Goal: Task Accomplishment & Management: Manage account settings

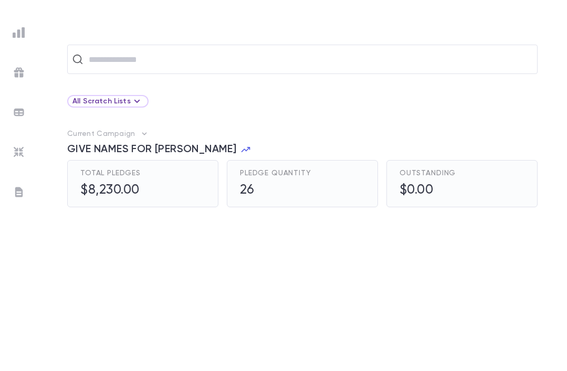
scroll to position [33, 0]
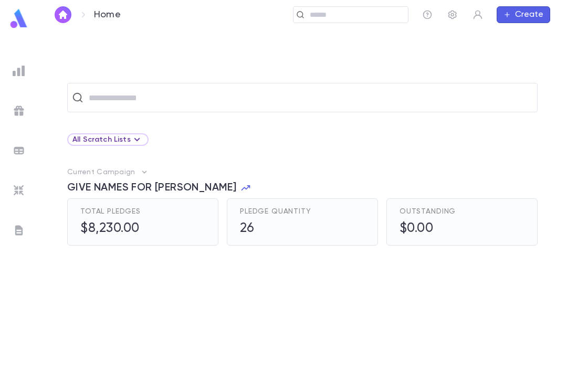
click at [60, 17] on img "button" at bounding box center [63, 14] width 13 height 8
click at [16, 13] on img at bounding box center [18, 18] width 21 height 20
click at [11, 26] on img at bounding box center [18, 18] width 21 height 20
click at [9, 21] on img at bounding box center [18, 18] width 21 height 20
click at [4, 74] on ul at bounding box center [19, 214] width 38 height 314
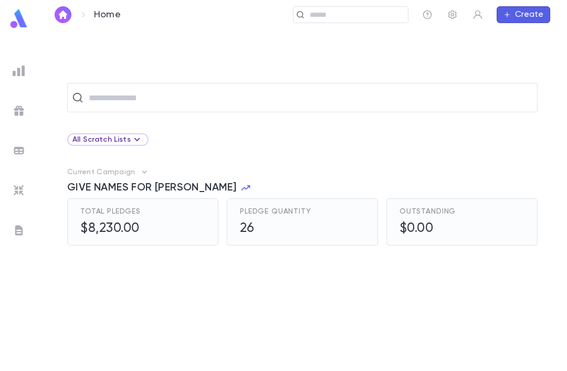
click at [9, 71] on div at bounding box center [18, 70] width 19 height 19
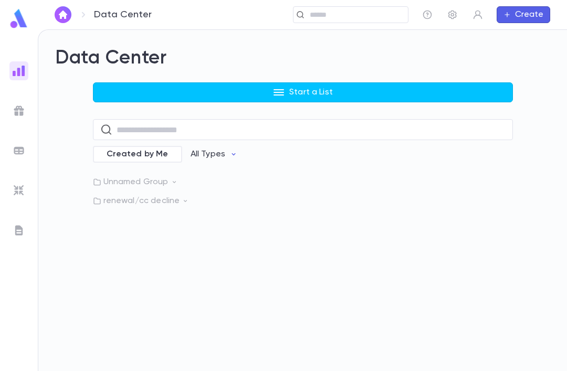
click at [13, 114] on img at bounding box center [19, 110] width 13 height 13
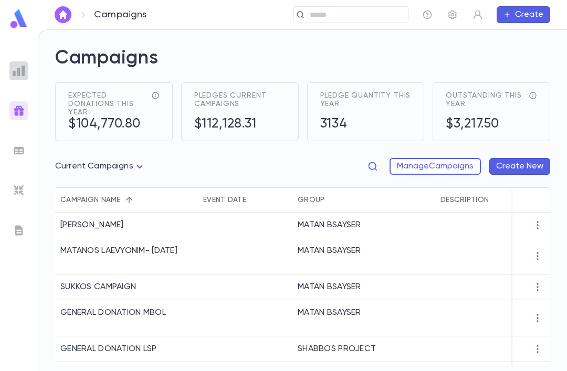
click at [13, 77] on img at bounding box center [19, 71] width 13 height 13
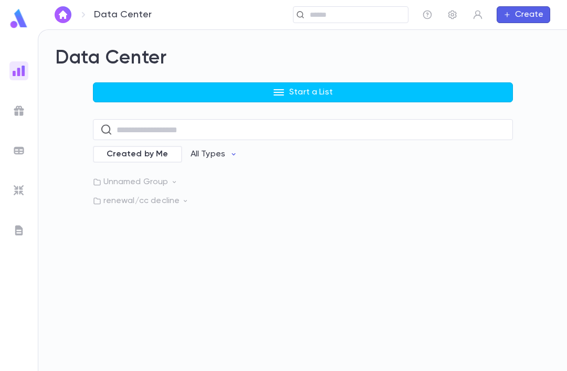
click at [207, 158] on p "All Types" at bounding box center [207, 154] width 35 height 10
click at [125, 127] on div at bounding box center [283, 185] width 567 height 371
click at [161, 136] on input "text" at bounding box center [311, 130] width 389 height 20
click at [219, 163] on button "All Types" at bounding box center [214, 154] width 64 height 20
click at [314, 177] on div at bounding box center [283, 185] width 567 height 371
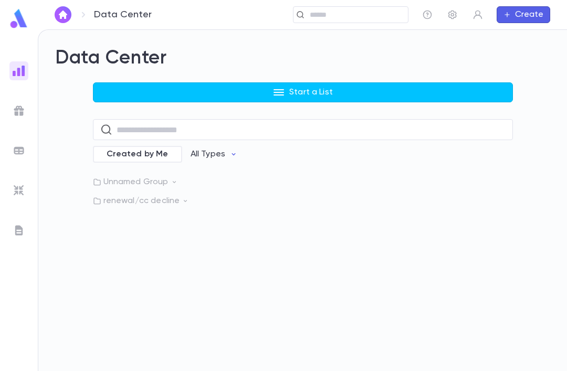
click at [259, 100] on button "Start a List" at bounding box center [303, 92] width 420 height 20
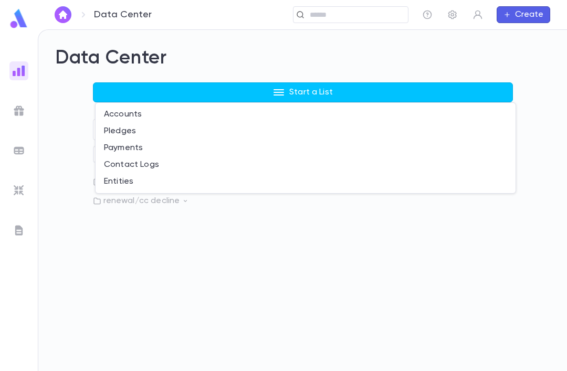
click at [113, 128] on li "Pledges" at bounding box center [306, 131] width 420 height 17
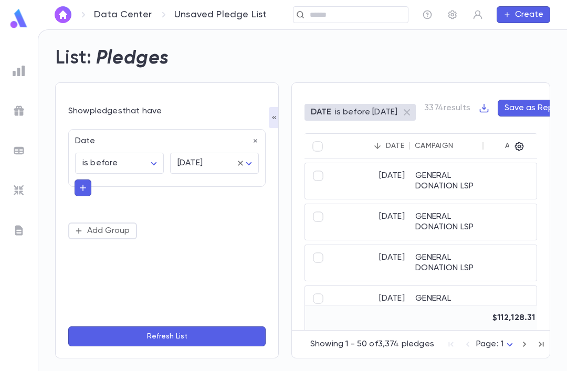
scroll to position [34, 0]
click at [113, 102] on div "Show pledges that have Date is before ******** ​ tomorrow ******** ​ Add Group …" at bounding box center [166, 225] width 197 height 246
click at [252, 136] on button "button" at bounding box center [255, 141] width 7 height 10
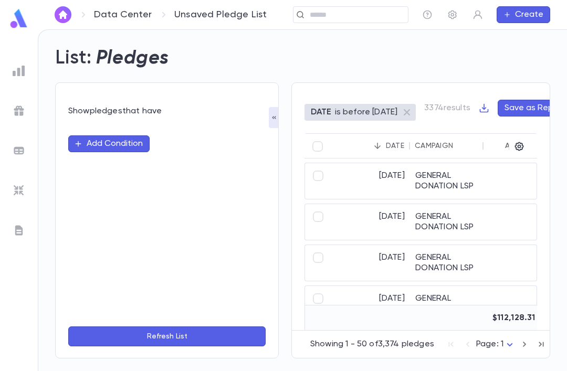
click at [273, 121] on icon "button" at bounding box center [274, 117] width 8 height 8
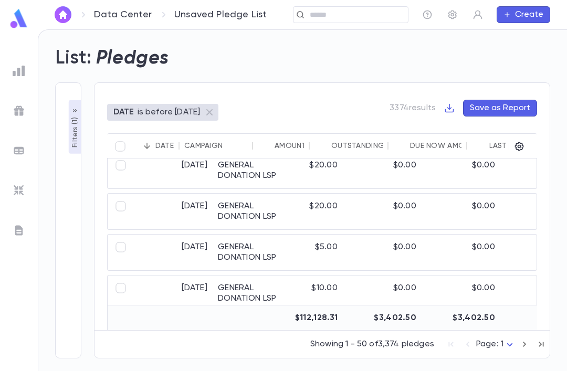
scroll to position [827, 0]
click at [18, 86] on ul at bounding box center [19, 214] width 38 height 314
click at [10, 69] on div at bounding box center [18, 70] width 19 height 19
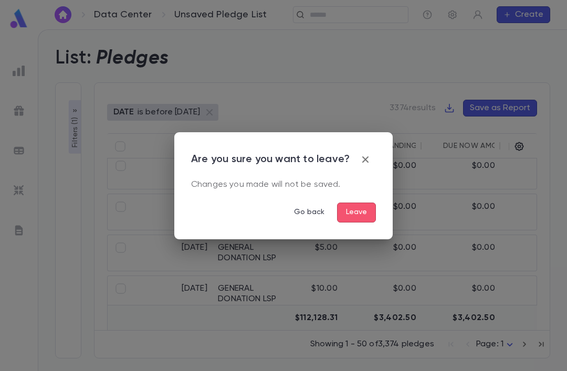
click at [363, 195] on div "Are you sure you want to leave? Changes you made will not be saved. Go back Lea…" at bounding box center [283, 185] width 185 height 73
click at [341, 220] on button "Leave" at bounding box center [356, 213] width 39 height 20
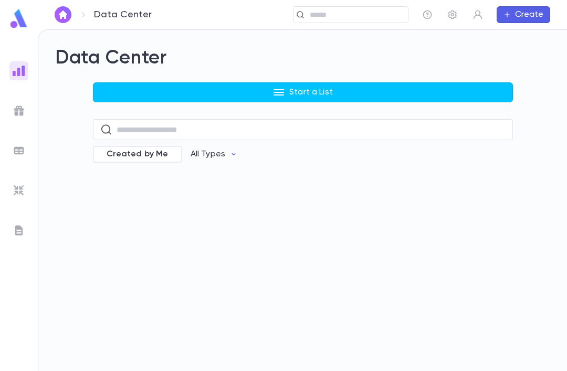
click at [344, 224] on div "Data Center Start a List ​ Created by Me All Types" at bounding box center [302, 200] width 528 height 341
click at [246, 101] on button "Start a List" at bounding box center [303, 92] width 420 height 20
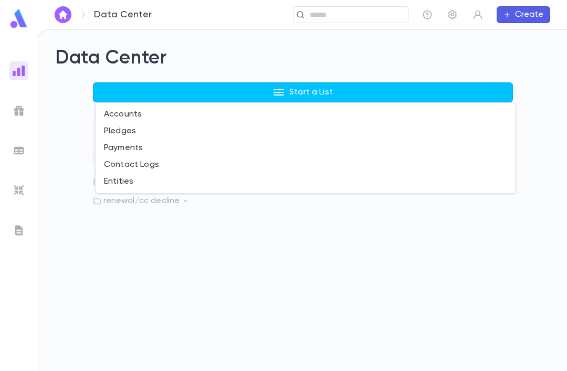
click at [319, 107] on li "Accounts" at bounding box center [306, 114] width 420 height 17
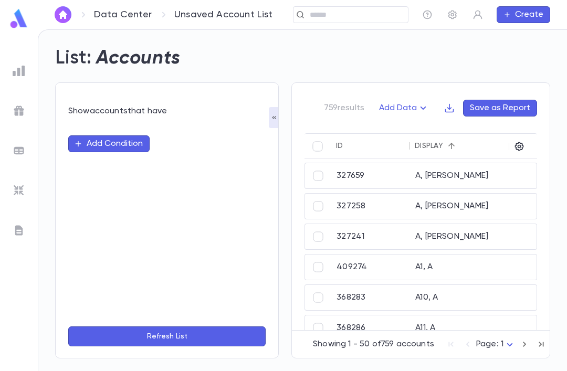
click at [88, 145] on button "Add Condition" at bounding box center [108, 143] width 81 height 17
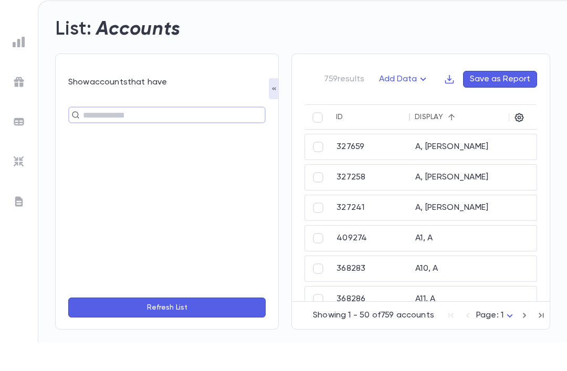
scroll to position [30, 0]
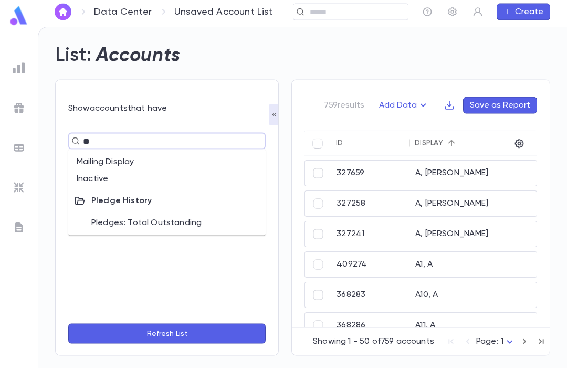
type input "*"
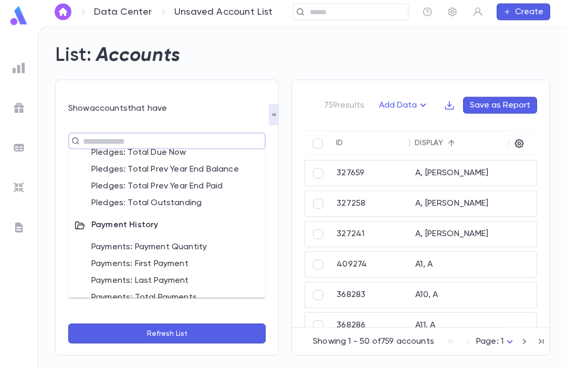
scroll to position [707, 0]
click at [133, 276] on li "Payments: Last Payment" at bounding box center [166, 284] width 197 height 17
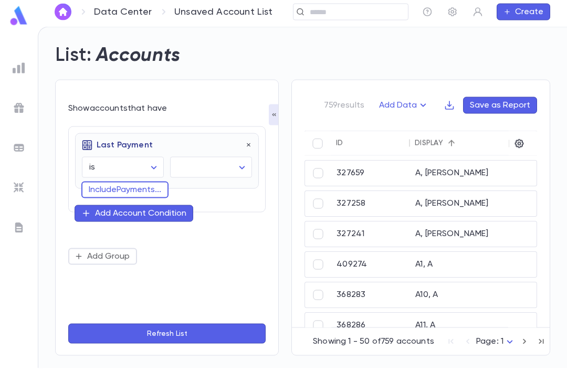
scroll to position [33, 0]
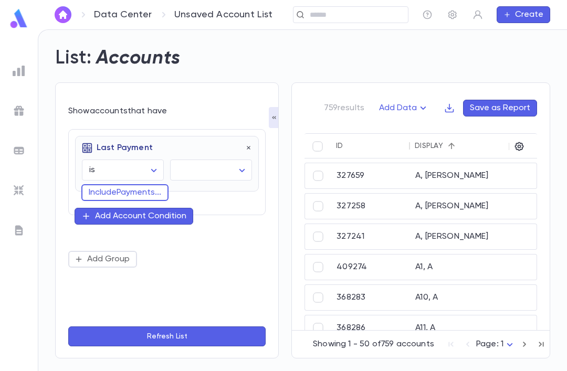
click at [144, 141] on body "Data Center Unsaved Account List ​ Create List: Accounts Show accounts that hav…" at bounding box center [283, 200] width 567 height 342
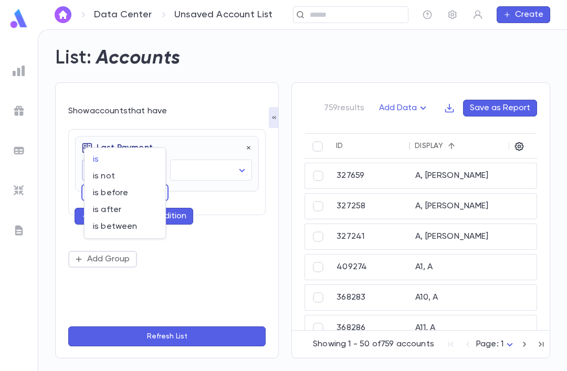
click at [101, 189] on span "is before" at bounding box center [125, 193] width 64 height 10
type input "********"
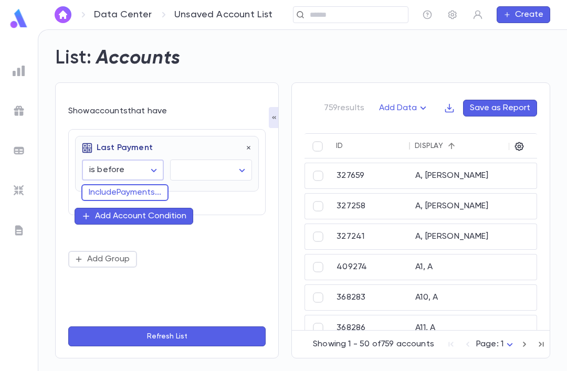
click at [195, 139] on body "Data Center Unsaved Account List ​ Create List: Accounts Show accounts that hav…" at bounding box center [283, 200] width 567 height 342
click at [190, 159] on span "today" at bounding box center [213, 159] width 64 height 10
type input "*****"
click at [108, 343] on button "Refresh List" at bounding box center [166, 336] width 197 height 20
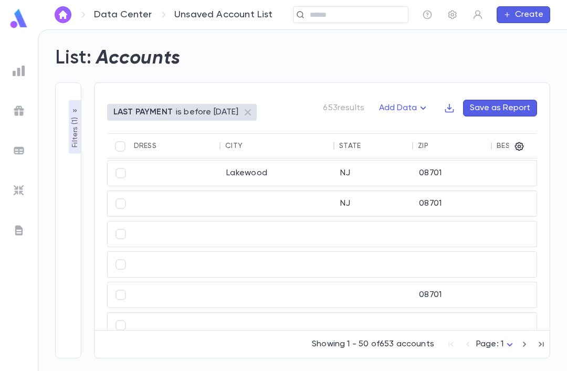
scroll to position [64, 445]
click at [524, 141] on icon "button" at bounding box center [519, 146] width 10 height 10
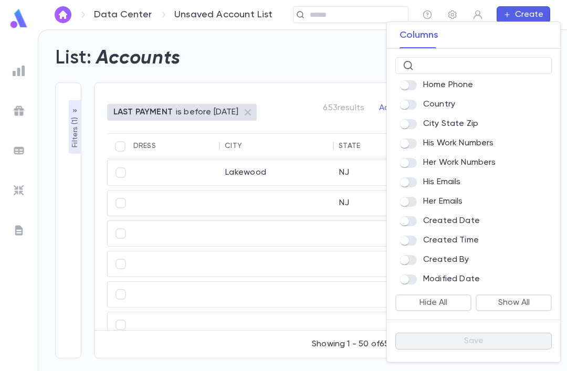
scroll to position [411, 0]
click at [454, 175] on div "His Emails" at bounding box center [473, 182] width 156 height 15
click at [448, 180] on p "His Emails" at bounding box center [442, 182] width 38 height 10
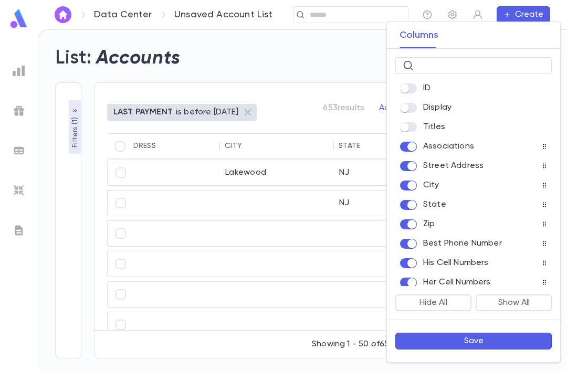
scroll to position [2, 0]
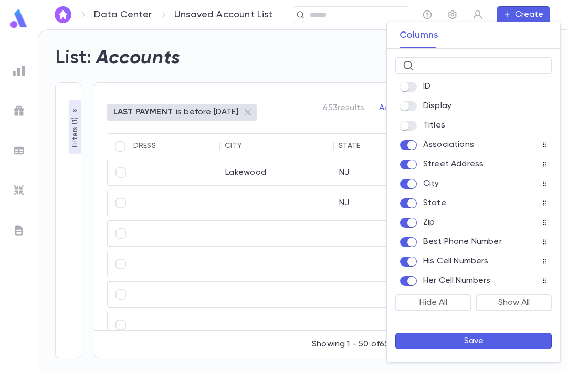
click at [421, 140] on label at bounding box center [411, 145] width 23 height 10
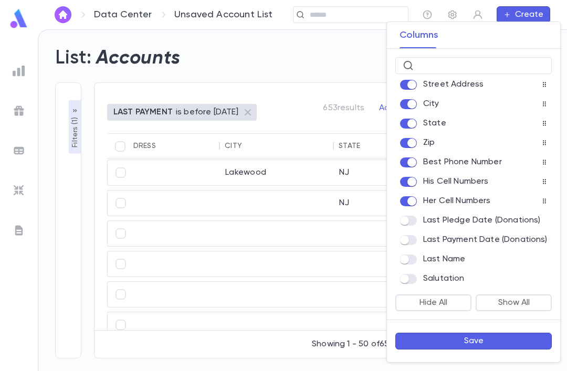
scroll to position [94, 0]
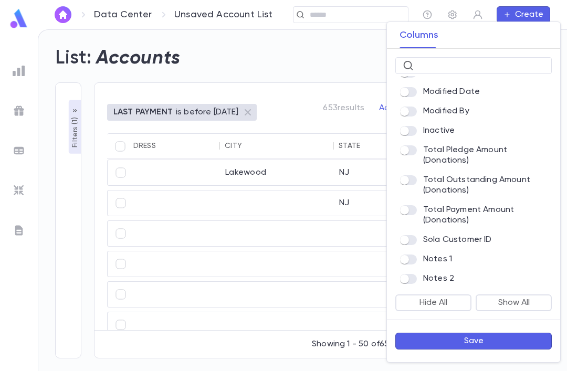
click at [532, 334] on button "Save" at bounding box center [473, 341] width 156 height 17
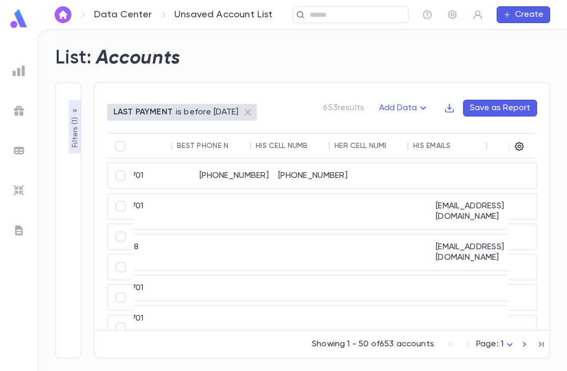
scroll to position [0, 354]
click at [517, 142] on icon "button" at bounding box center [519, 146] width 9 height 9
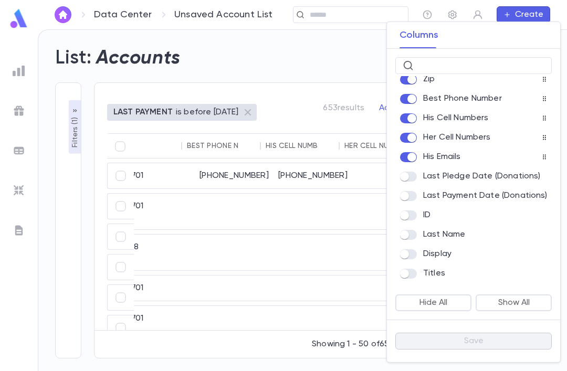
scroll to position [9, 0]
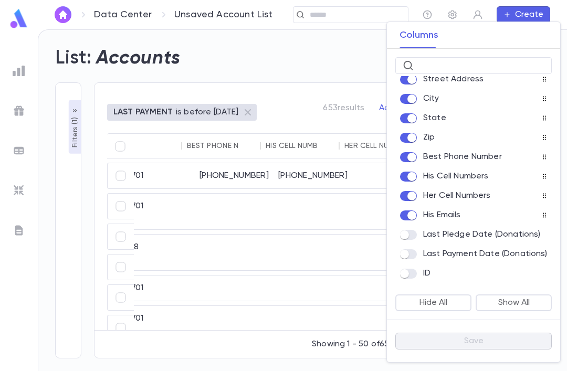
click at [435, 230] on p "Last Pledge Date (Donations)" at bounding box center [481, 234] width 117 height 10
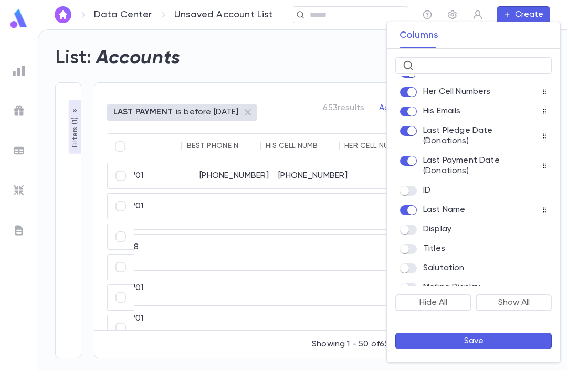
scroll to position [114, 0]
click at [525, 335] on button "Save" at bounding box center [473, 341] width 156 height 17
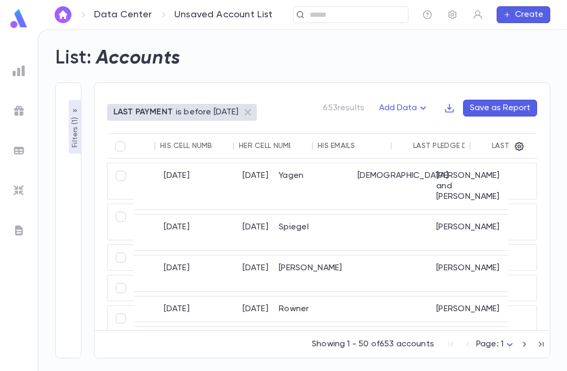
scroll to position [-1, 611]
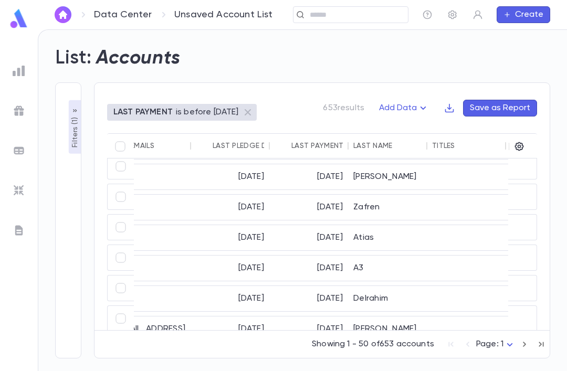
click at [498, 111] on button "Save as Report" at bounding box center [500, 108] width 74 height 17
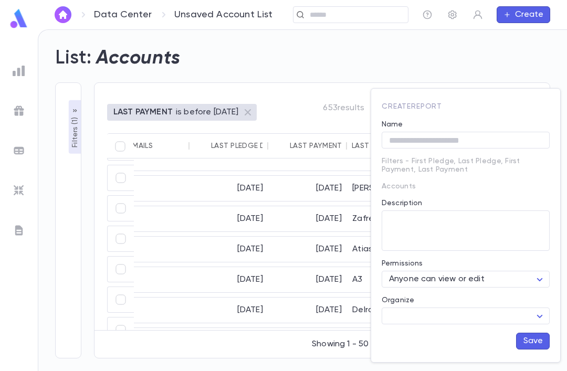
scroll to position [247, 521]
click at [479, 133] on input "Name" at bounding box center [466, 140] width 168 height 16
type input "**********"
click at [496, 234] on textarea "Description" at bounding box center [465, 230] width 153 height 40
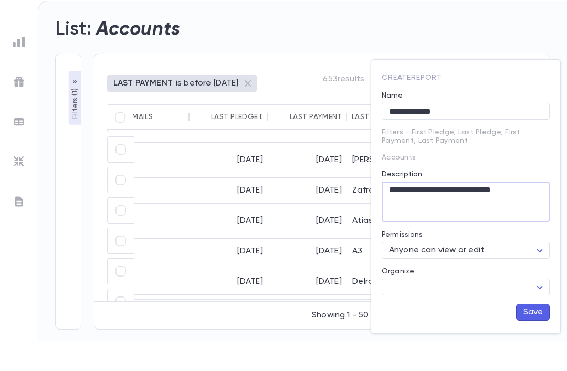
scroll to position [13, 0]
type textarea "**********"
click at [486, 284] on body "Data Center Unsaved Account List ​ Create List: Accounts Filters ( 1 ) Show acc…" at bounding box center [283, 200] width 567 height 342
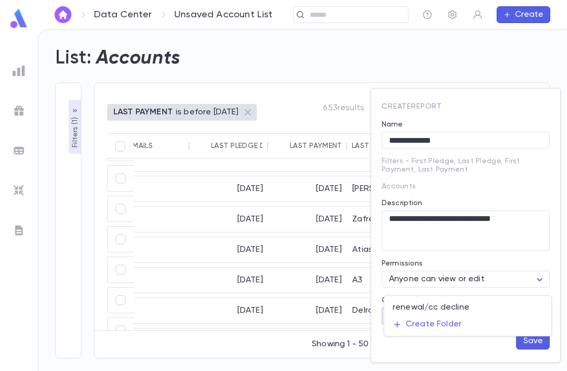
click at [483, 324] on li "Create Folder" at bounding box center [467, 324] width 167 height 17
click at [486, 335] on input "text" at bounding box center [456, 341] width 129 height 16
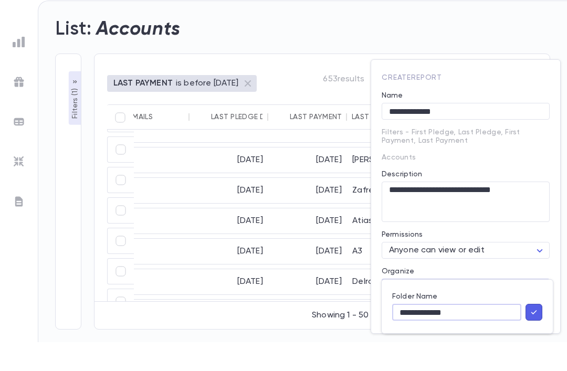
type input "**********"
click at [534, 336] on icon "button" at bounding box center [533, 341] width 9 height 10
type input "**********"
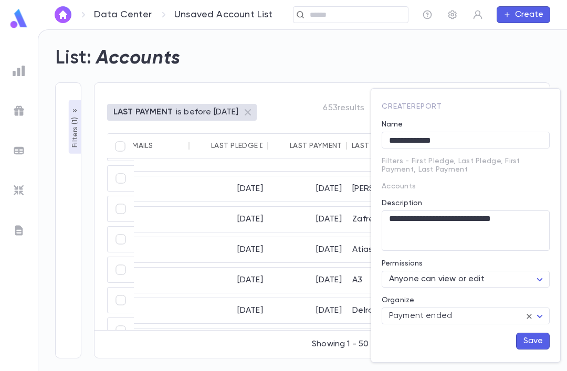
click at [524, 348] on button "Save" at bounding box center [533, 341] width 34 height 17
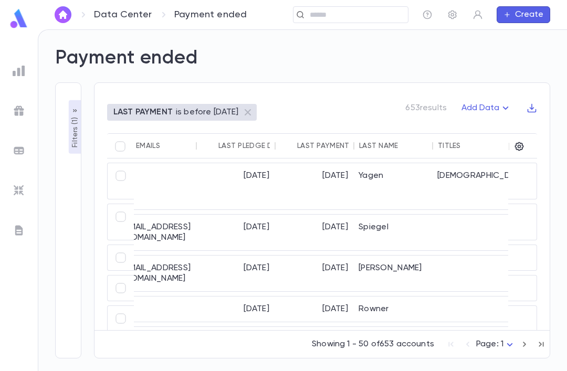
scroll to position [0, 515]
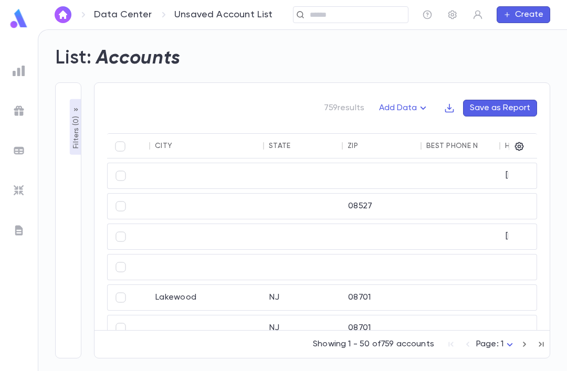
click at [23, 93] on ul at bounding box center [19, 214] width 38 height 314
click at [18, 105] on img at bounding box center [19, 110] width 13 height 13
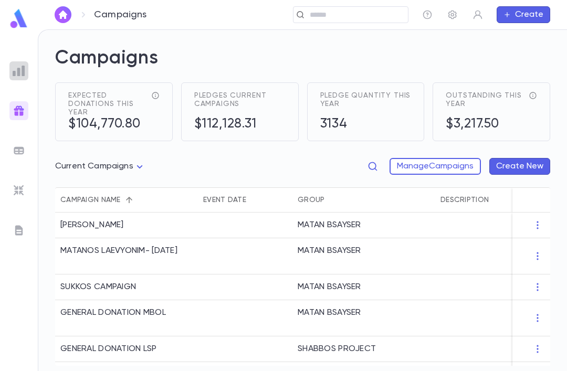
click at [11, 99] on ul at bounding box center [19, 214] width 38 height 314
click at [22, 105] on img at bounding box center [19, 110] width 13 height 13
click at [21, 225] on img at bounding box center [19, 230] width 13 height 13
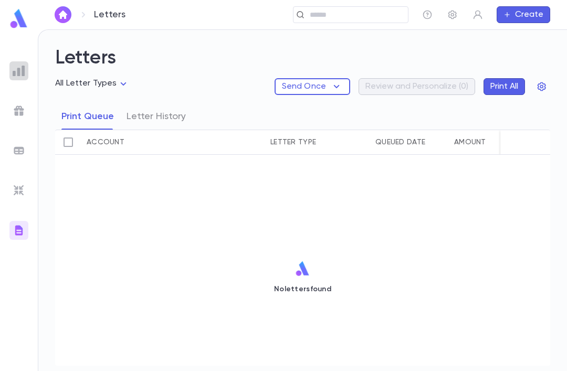
click at [16, 98] on ul at bounding box center [19, 214] width 38 height 314
click at [13, 71] on img at bounding box center [19, 71] width 13 height 13
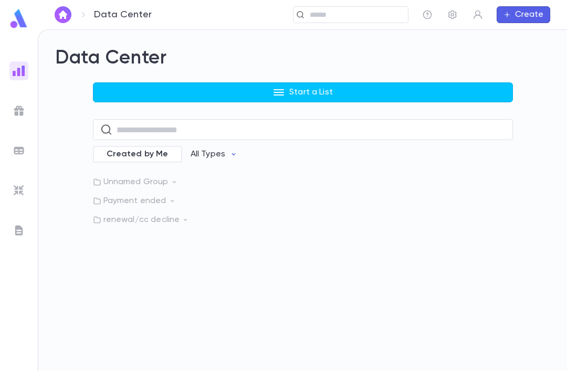
click at [120, 196] on p "Payment ended" at bounding box center [303, 201] width 420 height 10
click at [135, 217] on p "Payment ended" at bounding box center [149, 222] width 63 height 10
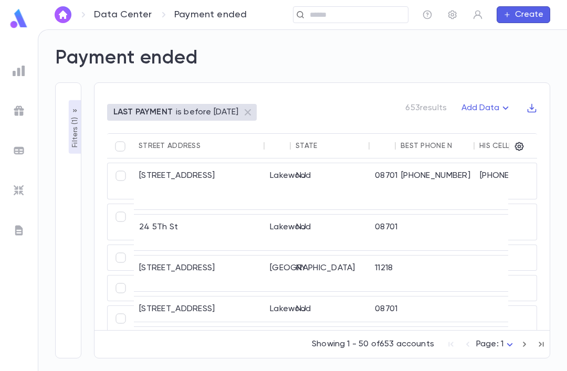
click at [156, 180] on div "233 East 5th St." at bounding box center [199, 186] width 131 height 46
click at [164, 228] on div "24 5Th St" at bounding box center [199, 233] width 131 height 36
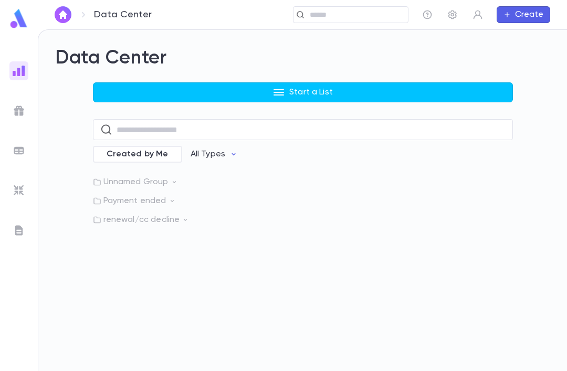
click at [115, 196] on p "Payment ended" at bounding box center [303, 201] width 420 height 10
click at [187, 211] on div "Payment ended Accounts" at bounding box center [303, 223] width 420 height 24
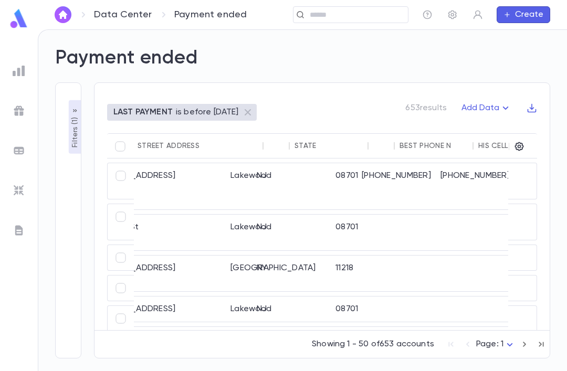
scroll to position [-1, 44]
click at [477, 100] on button "Add Data" at bounding box center [486, 108] width 63 height 17
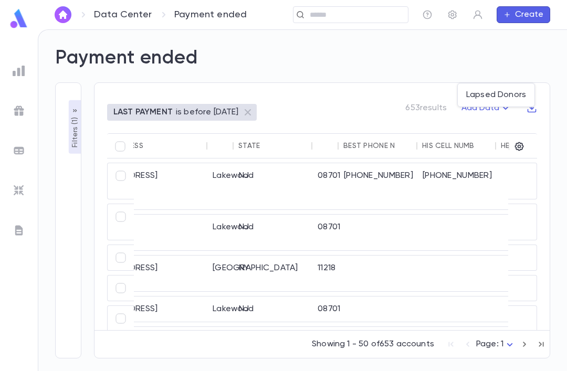
scroll to position [0, 58]
click at [434, 65] on div at bounding box center [283, 185] width 567 height 371
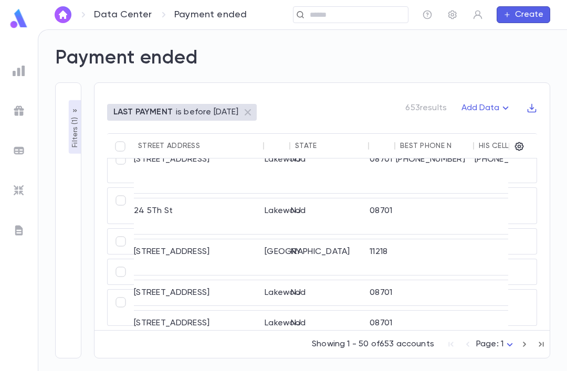
scroll to position [19, 10]
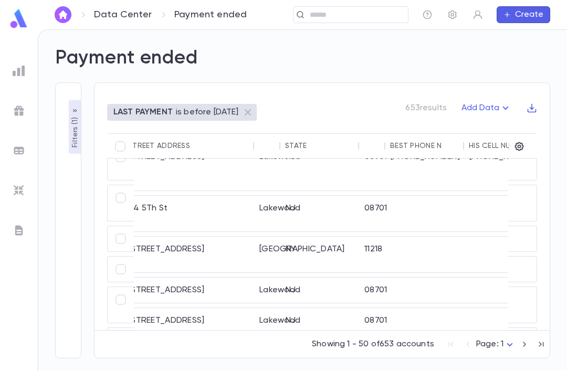
click at [70, 115] on p "Filters ( 1 )" at bounding box center [75, 131] width 10 height 33
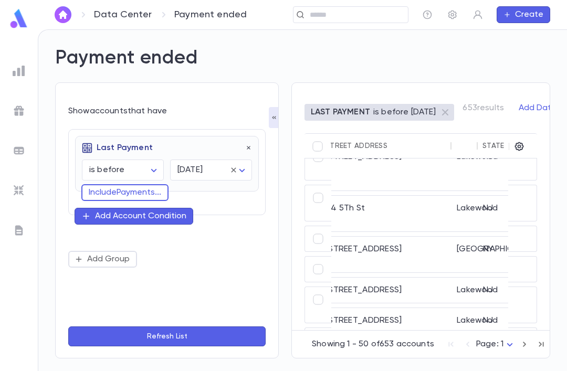
click at [178, 211] on div "Add Account Condition" at bounding box center [140, 216] width 91 height 10
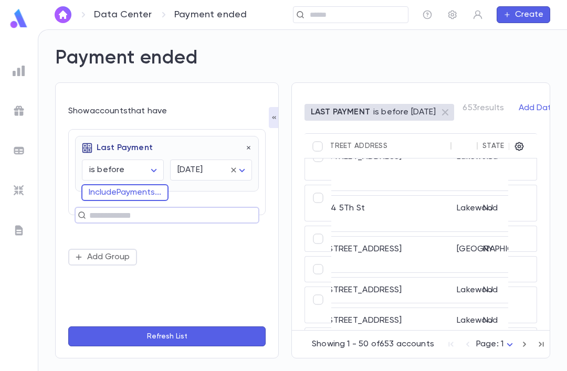
click at [110, 208] on input "text" at bounding box center [162, 215] width 153 height 15
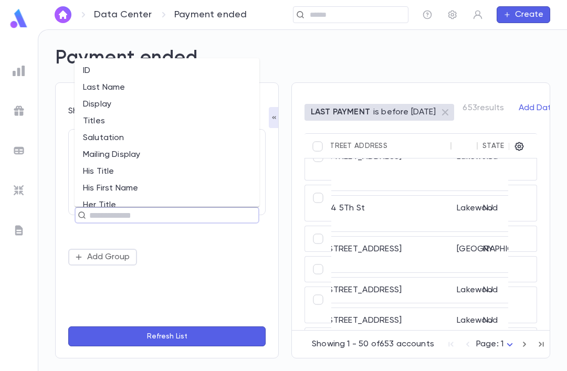
scroll to position [0, 0]
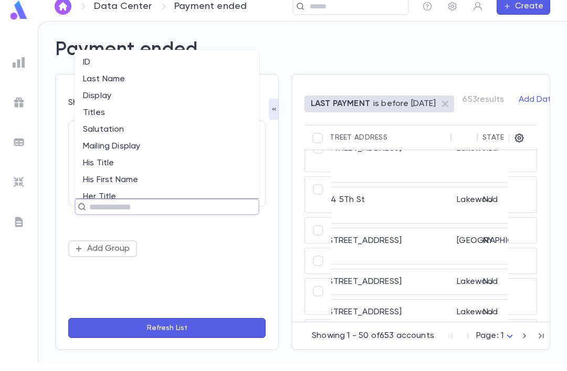
click at [89, 208] on input "text" at bounding box center [162, 215] width 153 height 15
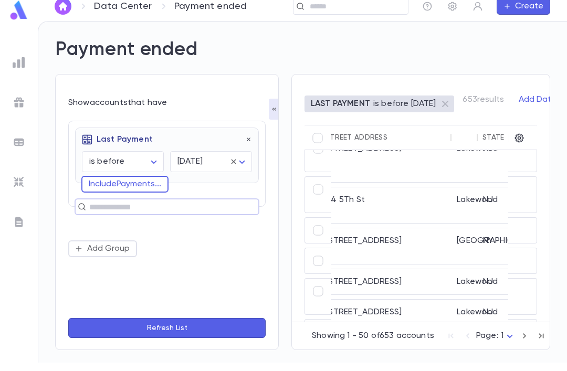
click at [165, 228] on div "Last Payment is before ******** ​ today ***** ​ Include Payments ... ​ Add Group" at bounding box center [166, 197] width 197 height 136
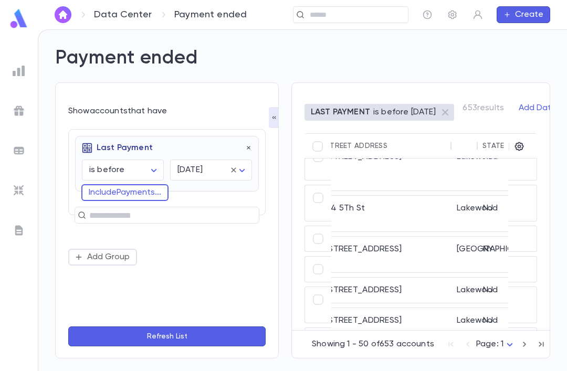
click at [92, 184] on button "Include Payments ..." at bounding box center [124, 192] width 87 height 17
click at [112, 184] on input "text" at bounding box center [162, 191] width 139 height 15
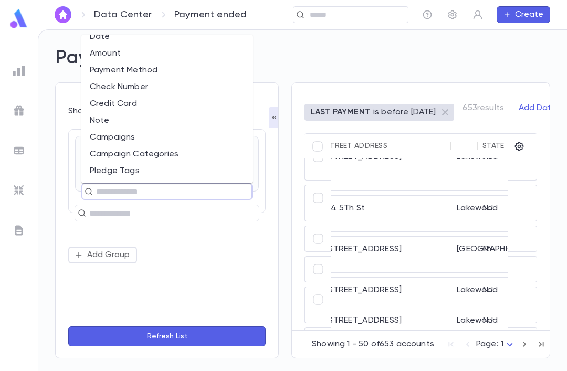
scroll to position [35, 0]
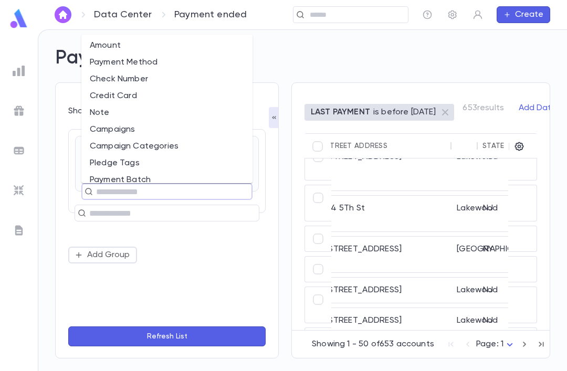
click at [108, 121] on li "Campaigns" at bounding box center [166, 129] width 171 height 17
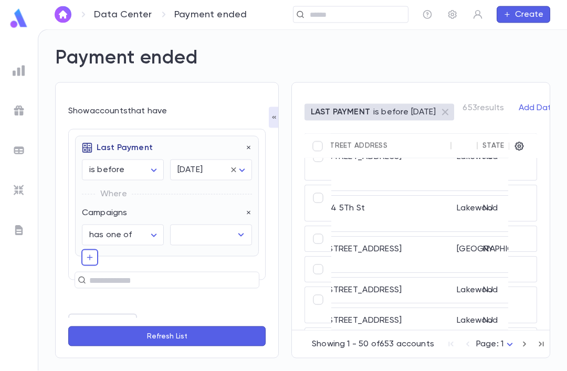
scroll to position [34, 0]
click at [204, 225] on input "text" at bounding box center [203, 235] width 57 height 20
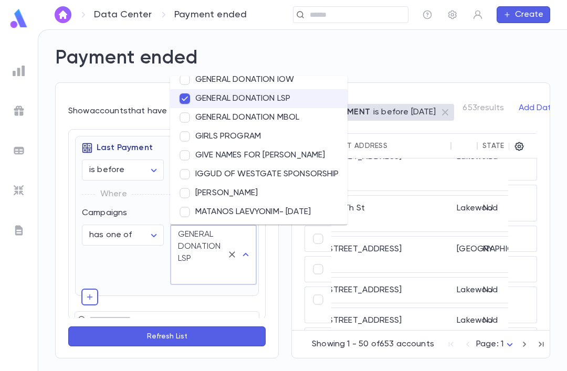
scroll to position [52, 0]
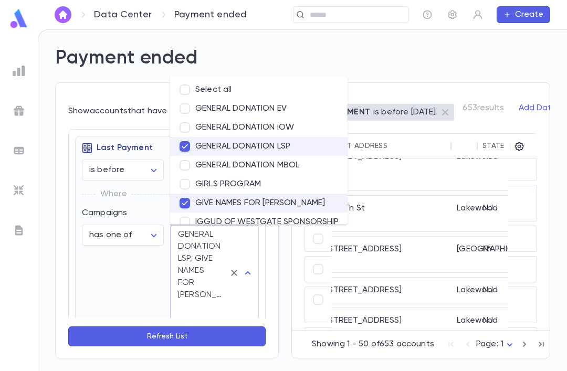
click at [153, 123] on div "**********" at bounding box center [166, 220] width 197 height 195
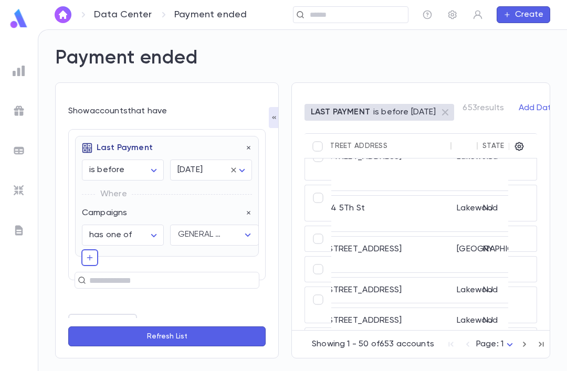
click at [241, 229] on icon "Open" at bounding box center [247, 235] width 13 height 13
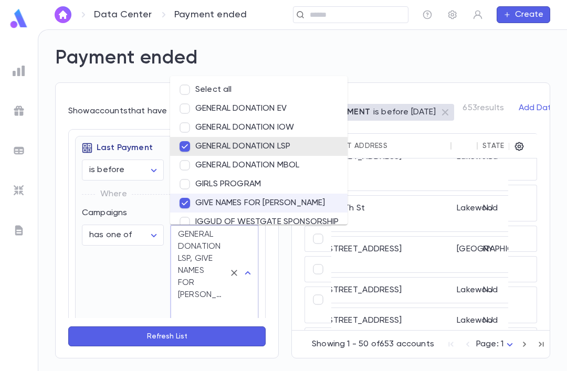
click at [124, 242] on div "**********" at bounding box center [166, 246] width 197 height 235
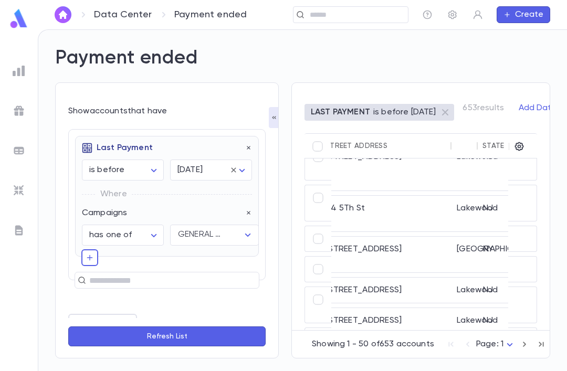
click at [133, 327] on button "Refresh List" at bounding box center [166, 336] width 197 height 20
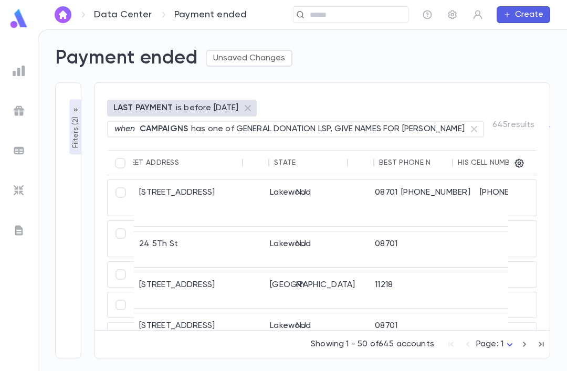
scroll to position [0, 0]
click at [394, 199] on div "08701" at bounding box center [382, 203] width 26 height 46
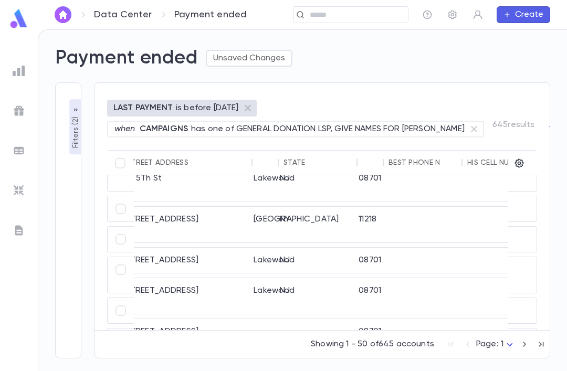
scroll to position [69, 12]
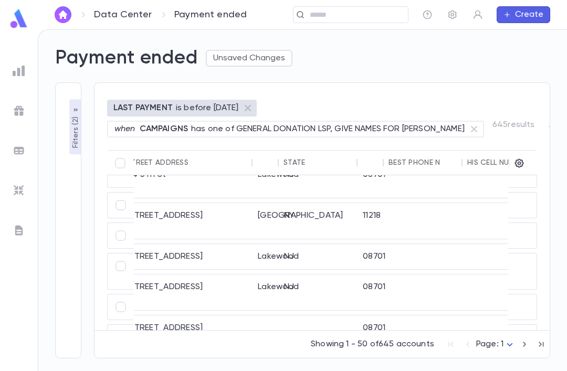
click at [501, 345] on body "**********" at bounding box center [283, 200] width 567 height 342
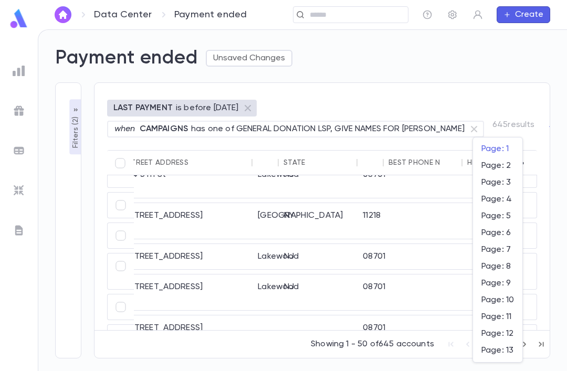
click at [492, 346] on span "Page: 13" at bounding box center [497, 350] width 33 height 10
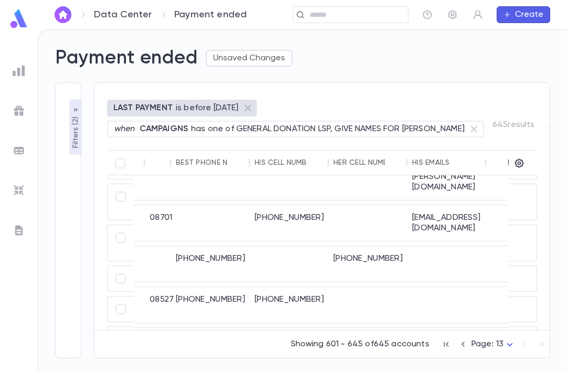
scroll to position [1553, 225]
click at [183, 359] on div at bounding box center [210, 377] width 79 height 36
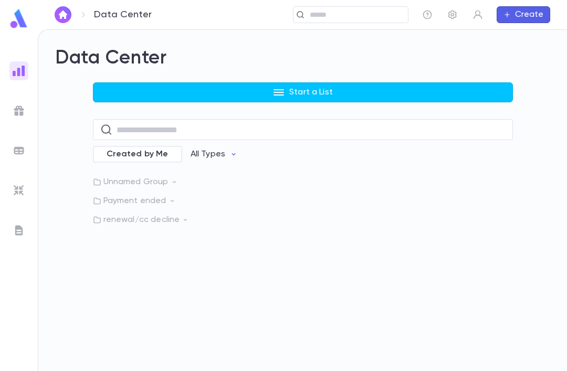
click at [123, 196] on p "Payment ended" at bounding box center [303, 201] width 420 height 10
click at [446, 211] on div "Payment ended Accounts" at bounding box center [303, 223] width 420 height 24
click at [431, 82] on button "Start a List" at bounding box center [303, 92] width 420 height 20
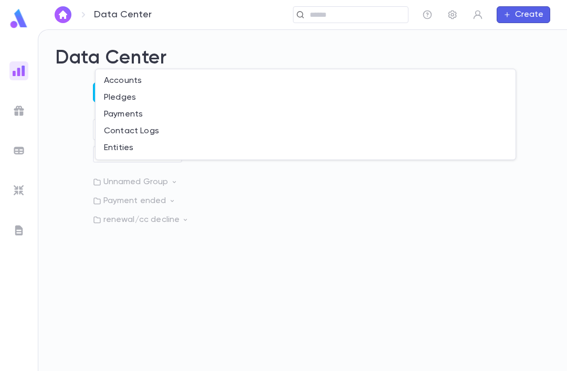
click at [441, 224] on div at bounding box center [283, 185] width 567 height 371
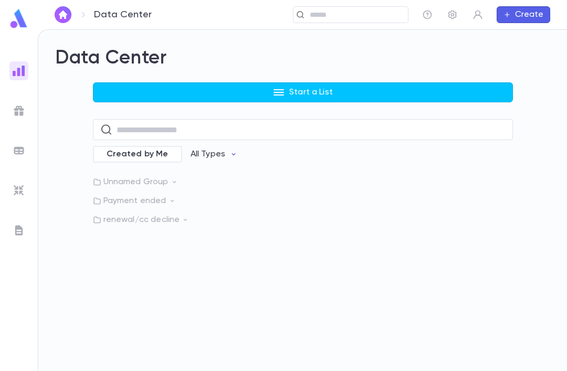
click at [170, 197] on icon at bounding box center [171, 200] width 7 height 7
click at [252, 196] on p "Payment ended" at bounding box center [303, 201] width 420 height 10
click at [237, 196] on p "Payment ended" at bounding box center [303, 201] width 420 height 10
click at [174, 196] on p "Payment ended" at bounding box center [303, 201] width 420 height 10
click at [214, 196] on p "Payment ended" at bounding box center [303, 201] width 420 height 10
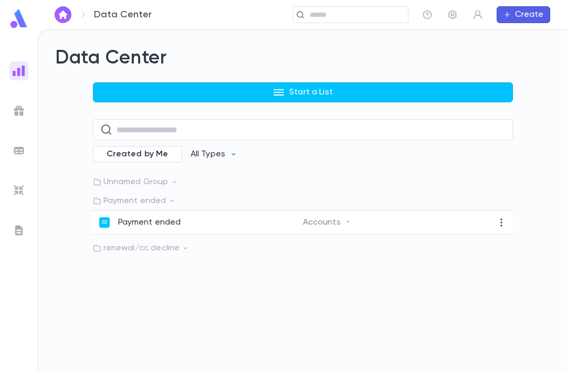
click at [248, 217] on div "Payment ended" at bounding box center [201, 222] width 204 height 10
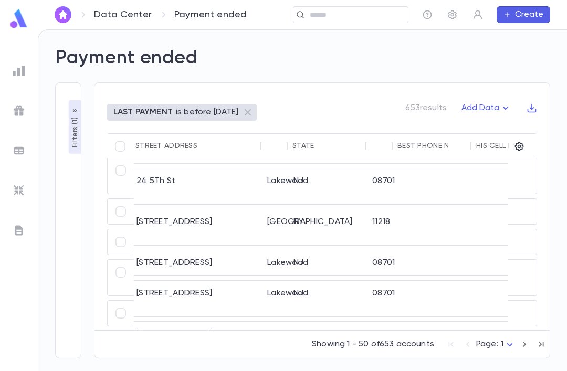
scroll to position [45, 3]
click at [70, 115] on p "Filters ( 1 )" at bounding box center [75, 131] width 10 height 33
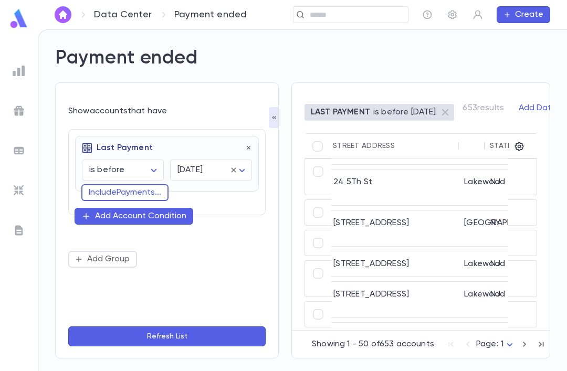
click at [107, 211] on div "Add Account Condition" at bounding box center [140, 216] width 91 height 10
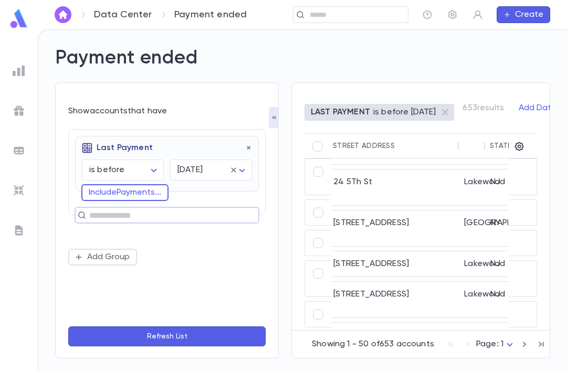
click at [99, 208] on input "text" at bounding box center [162, 215] width 153 height 15
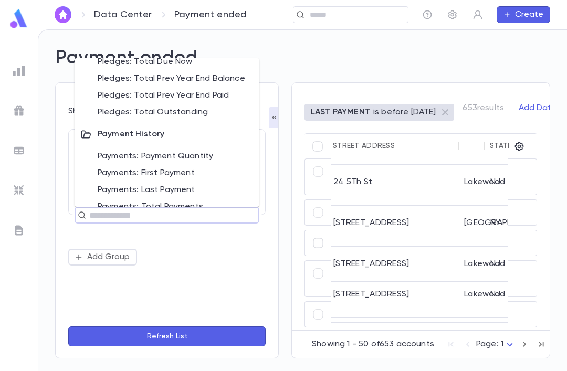
scroll to position [707, 0]
click at [99, 199] on li "Payments: Total Payments" at bounding box center [167, 207] width 185 height 17
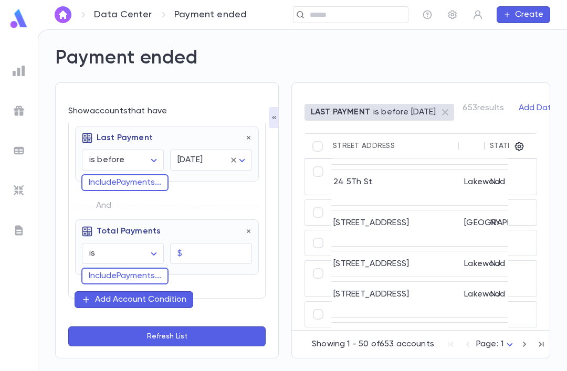
scroll to position [9, 0]
click at [201, 244] on input "text" at bounding box center [219, 254] width 66 height 20
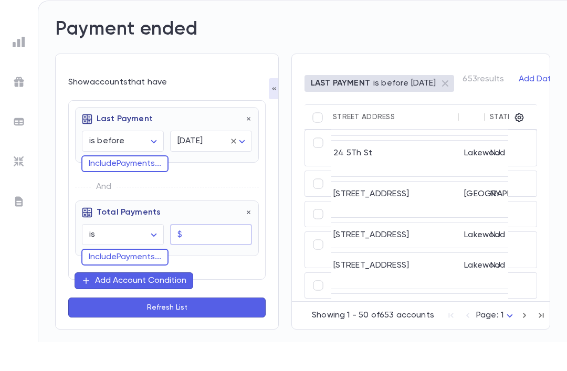
scroll to position [0, 0]
click at [232, 326] on button "Refresh List" at bounding box center [166, 336] width 197 height 20
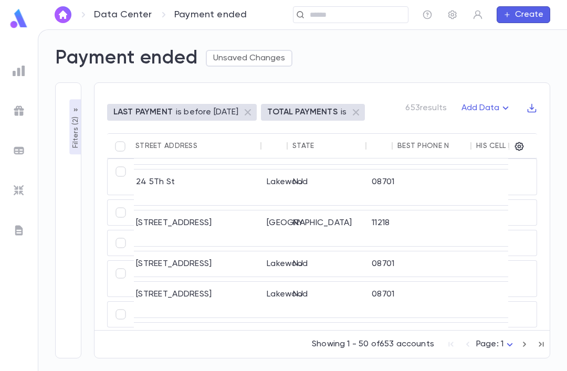
click at [69, 192] on div "Filters ( 2 ) Show accounts that have Last Payment is before ******** ​ today *…" at bounding box center [68, 220] width 26 height 276
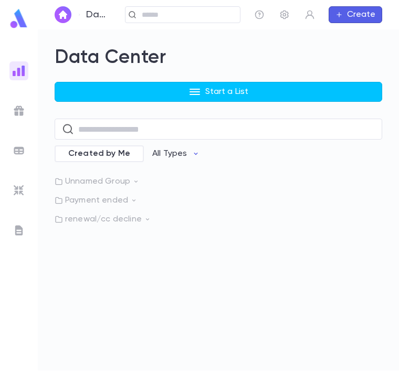
click at [286, 92] on button "Start a List" at bounding box center [218, 92] width 327 height 20
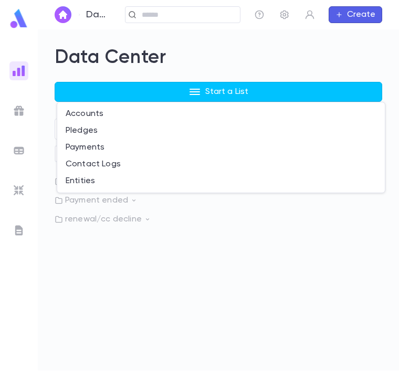
click at [221, 130] on li "Pledges" at bounding box center [220, 130] width 327 height 17
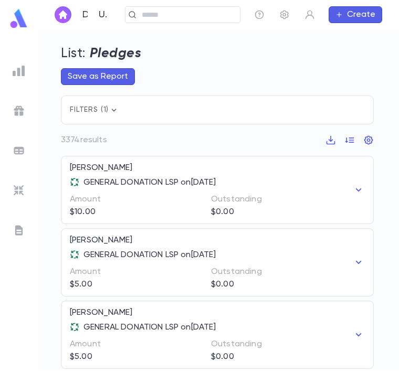
click at [284, 108] on div "Filters ( 1 )" at bounding box center [217, 110] width 313 height 29
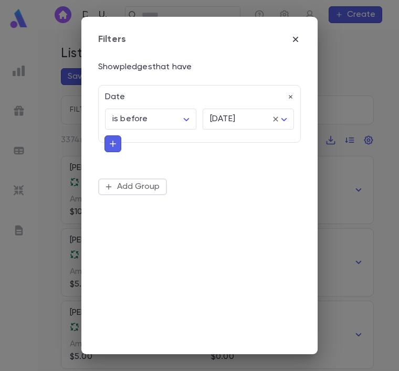
click at [188, 115] on body "Data Center Unsaved Pledge List ​ Create List: Pledges Save as Report Filters (…" at bounding box center [199, 199] width 399 height 341
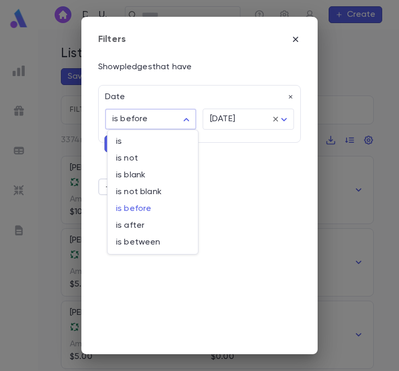
click at [259, 185] on div at bounding box center [199, 185] width 399 height 371
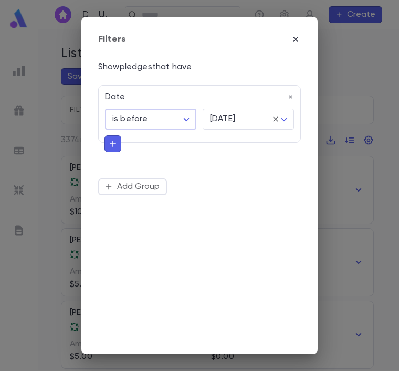
click at [295, 40] on icon "button" at bounding box center [295, 39] width 10 height 10
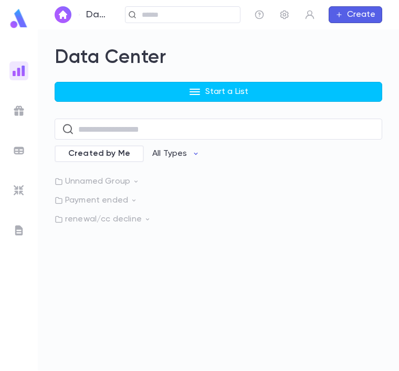
click at [276, 93] on button "Start a List" at bounding box center [218, 92] width 327 height 20
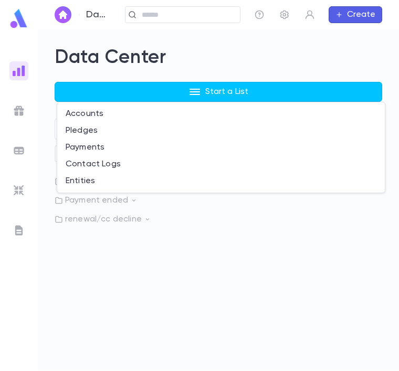
click at [79, 145] on li "Payments" at bounding box center [220, 147] width 327 height 17
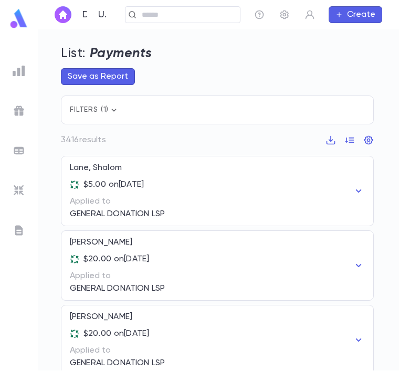
click at [91, 112] on span "Filters ( 1 )" at bounding box center [94, 109] width 49 height 7
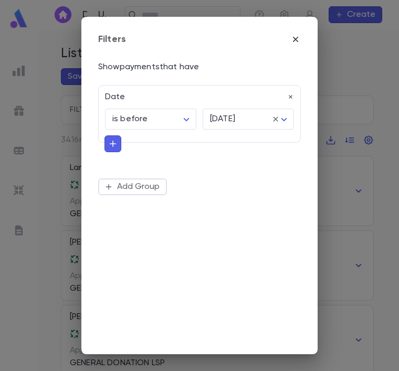
click at [185, 111] on body "Data Center Unsaved Payment List ​ Create List: Payments Save as Report Filters…" at bounding box center [199, 199] width 399 height 341
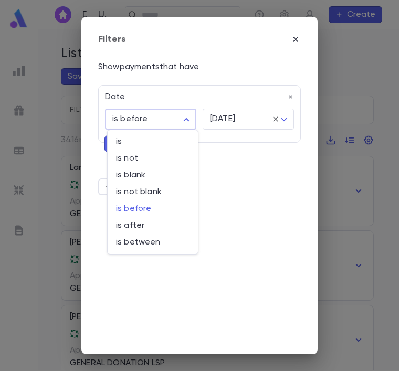
click at [222, 113] on div at bounding box center [199, 185] width 399 height 371
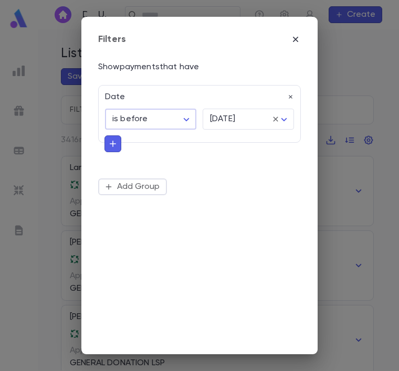
click at [300, 41] on icon "button" at bounding box center [295, 39] width 10 height 10
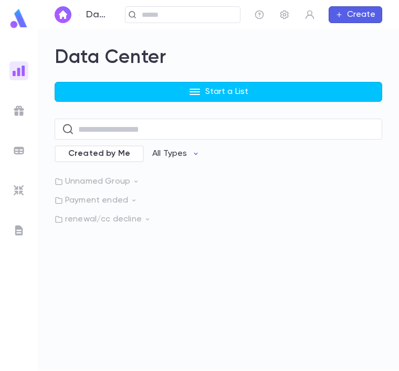
click at [115, 90] on button "Start a List" at bounding box center [218, 92] width 327 height 20
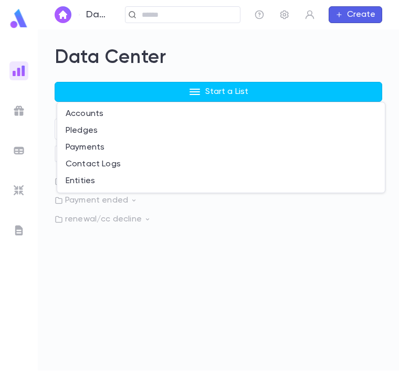
click at [75, 107] on li "Accounts" at bounding box center [220, 113] width 327 height 17
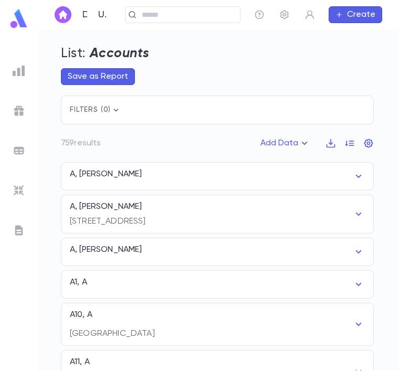
click at [95, 102] on div "Filters ( 0 )" at bounding box center [217, 110] width 313 height 29
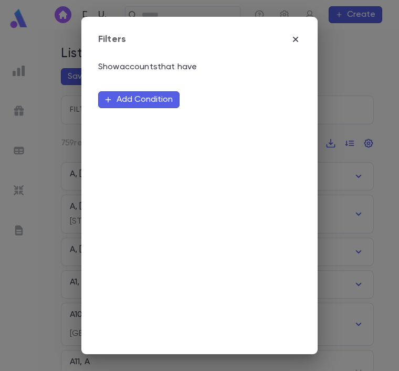
click at [115, 93] on button "Add Condition" at bounding box center [138, 99] width 81 height 17
click at [143, 94] on input "text" at bounding box center [195, 99] width 171 height 15
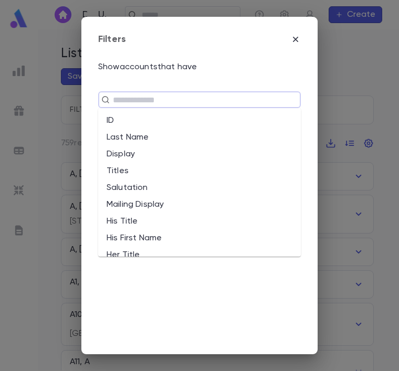
scroll to position [-1, 0]
click at [291, 36] on icon "button" at bounding box center [295, 39] width 10 height 10
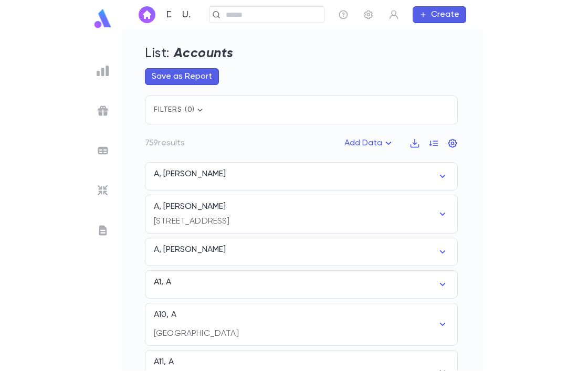
scroll to position [0, 0]
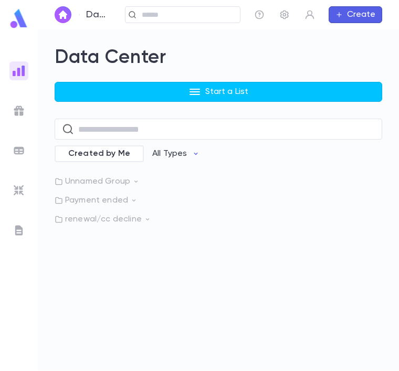
click at [102, 88] on button "Start a List" at bounding box center [218, 92] width 327 height 20
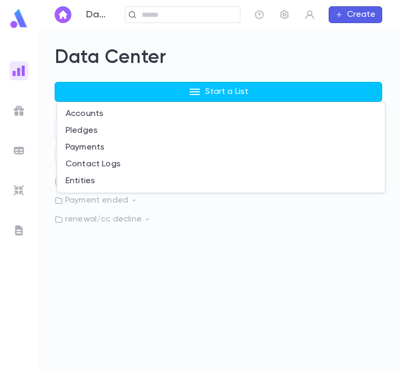
click at [71, 124] on li "Pledges" at bounding box center [220, 130] width 327 height 17
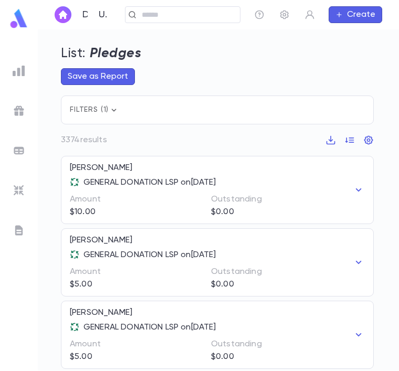
click at [294, 97] on div "Filters ( 1 )" at bounding box center [217, 110] width 313 height 29
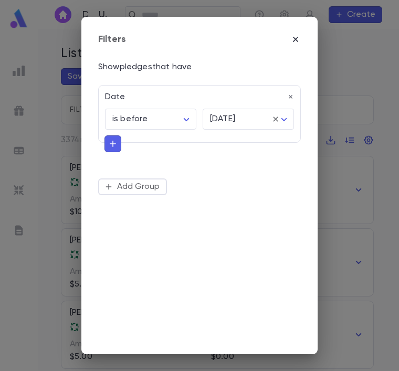
click at [371, 209] on div "Filters Show pledges that have Date is before ******** ​ tomorrow ******** ​ Ad…" at bounding box center [199, 185] width 399 height 371
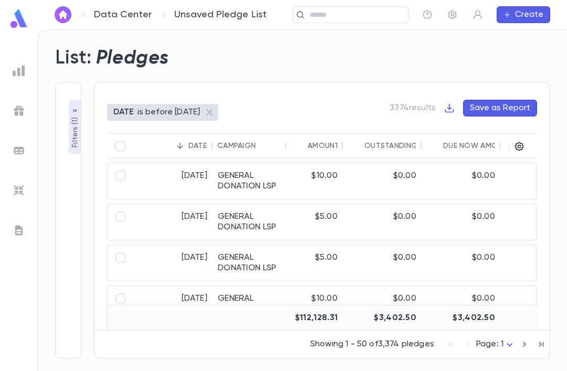
click at [76, 226] on div "Filters ( 1 ) Show pledges that have Date is before ******** ​ tomorrow *******…" at bounding box center [68, 220] width 26 height 276
click at [71, 228] on div "Filters ( 1 ) Show pledges that have Date is before ******** ​ tomorrow *******…" at bounding box center [68, 220] width 26 height 276
click at [67, 221] on div "Filters ( 1 ) Show pledges that have Date is before ******** ​ tomorrow *******…" at bounding box center [68, 220] width 26 height 276
click at [70, 223] on div "Filters ( 1 ) Show pledges that have Date is before ******** ​ tomorrow *******…" at bounding box center [68, 220] width 26 height 276
click at [77, 135] on p "Filters ( 1 )" at bounding box center [75, 131] width 10 height 33
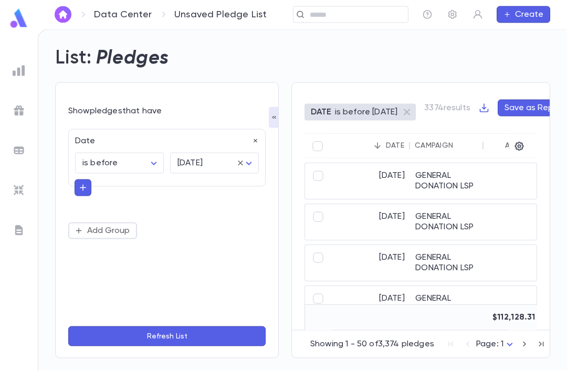
scroll to position [34, 0]
click at [84, 183] on icon "button" at bounding box center [82, 188] width 9 height 10
click at [115, 179] on input "text" at bounding box center [162, 186] width 153 height 15
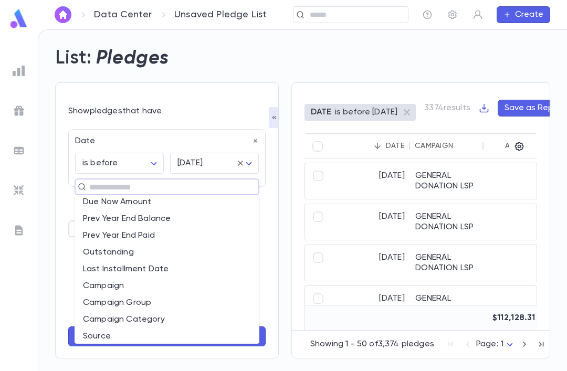
scroll to position [140, 0]
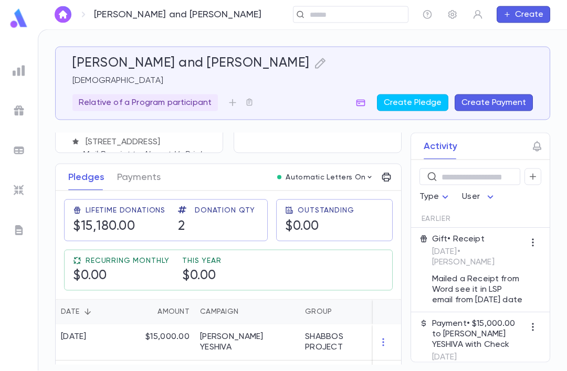
scroll to position [34, 0]
click at [129, 164] on button "Payments" at bounding box center [139, 177] width 44 height 26
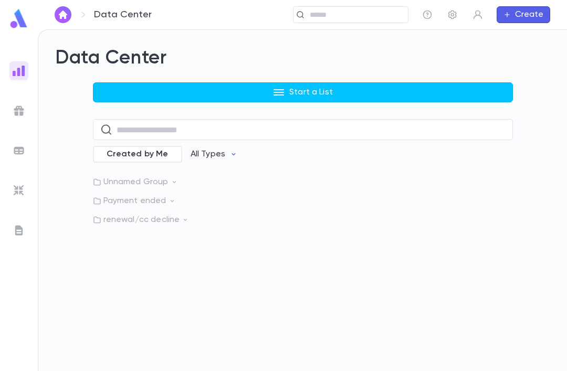
click at [344, 92] on button "Start a List" at bounding box center [303, 92] width 420 height 20
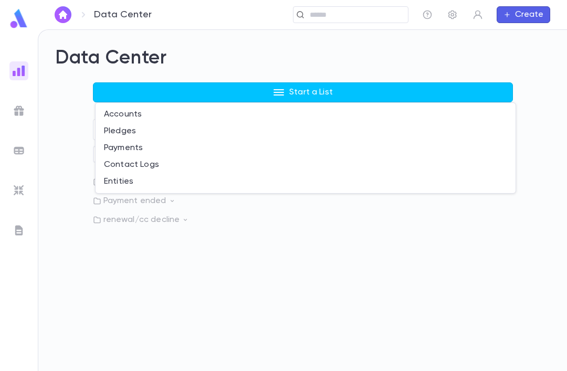
click at [294, 123] on li "Pledges" at bounding box center [306, 131] width 420 height 17
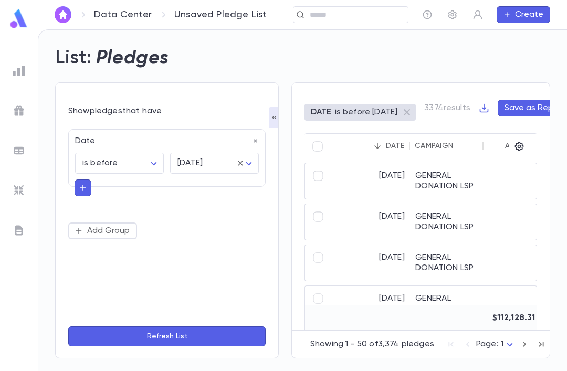
click at [89, 190] on button "button" at bounding box center [83, 187] width 17 height 17
click at [163, 192] on input "text" at bounding box center [162, 186] width 153 height 15
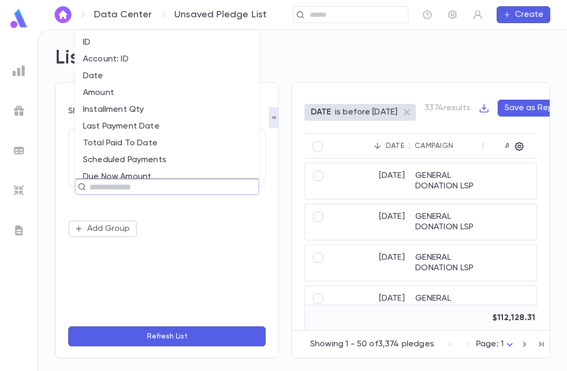
click at [133, 101] on li "Installment Qty" at bounding box center [167, 109] width 185 height 17
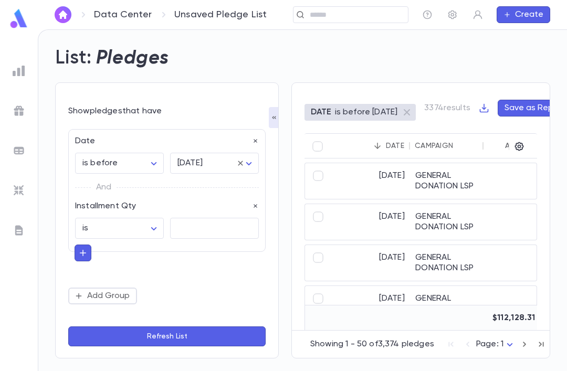
click at [229, 223] on input "text" at bounding box center [214, 228] width 89 height 20
type input "**"
click at [97, 300] on button "Add Group" at bounding box center [102, 296] width 69 height 17
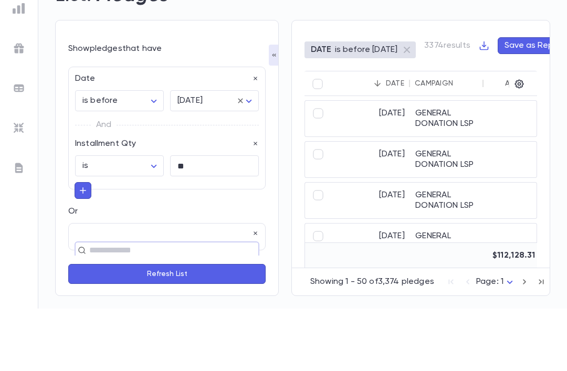
scroll to position [34, 0]
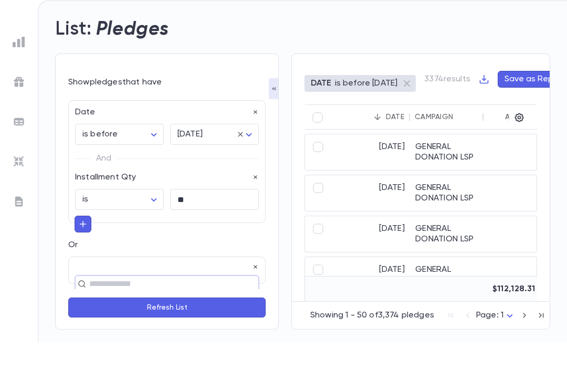
click at [208, 305] on input "text" at bounding box center [162, 312] width 153 height 15
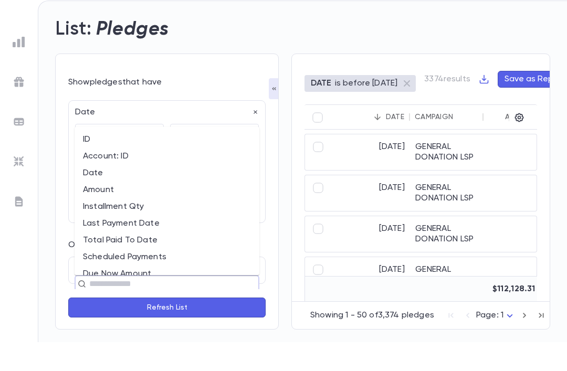
click at [153, 227] on li "Installment Qty" at bounding box center [167, 235] width 185 height 17
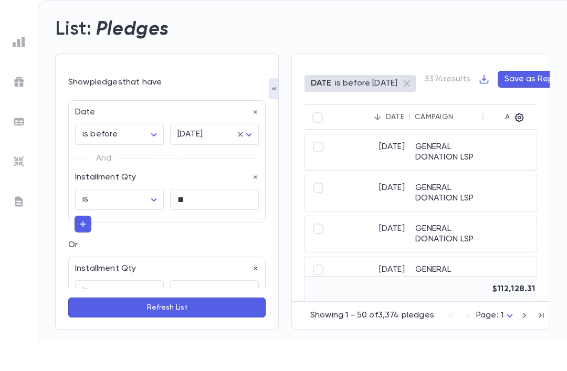
click at [145, 157] on body "Data Center Unsaved Pledge List ​ Create List: Pledges Show pledges that have D…" at bounding box center [283, 200] width 567 height 342
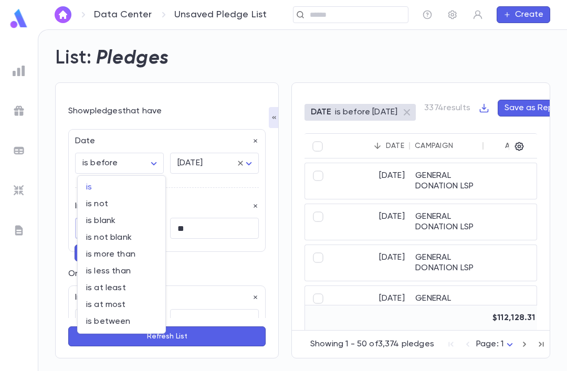
click at [213, 250] on div at bounding box center [283, 185] width 567 height 371
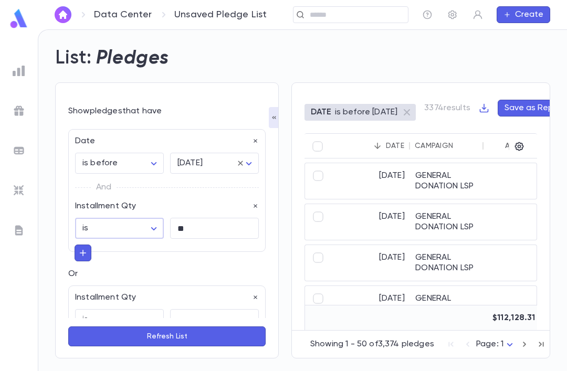
click at [220, 310] on input "text" at bounding box center [214, 320] width 89 height 20
type input "**"
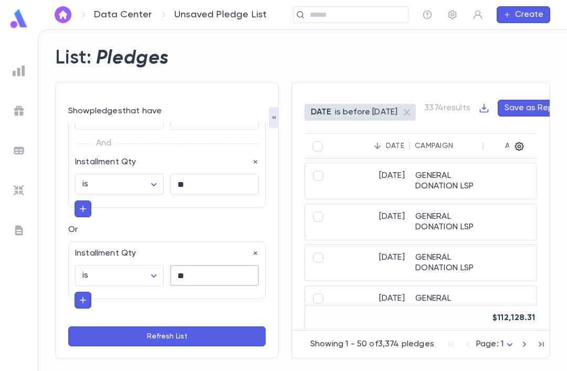
scroll to position [44, 0]
click at [227, 332] on button "Refresh List" at bounding box center [166, 336] width 197 height 20
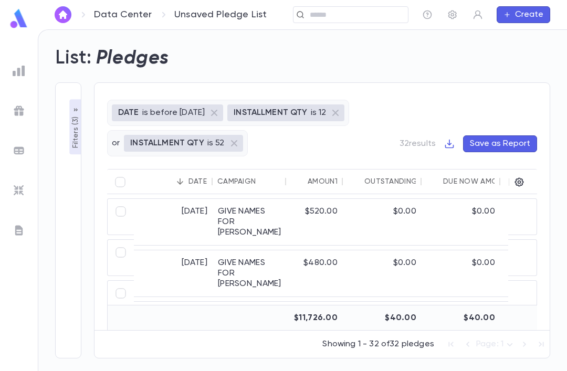
scroll to position [0, 0]
click at [188, 199] on div "8/24/2025" at bounding box center [173, 222] width 79 height 46
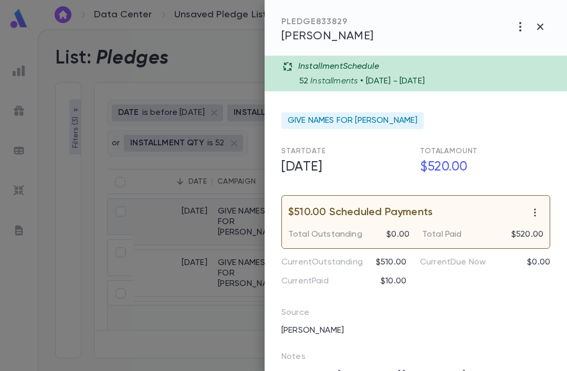
click at [547, 21] on button "button" at bounding box center [540, 27] width 20 height 20
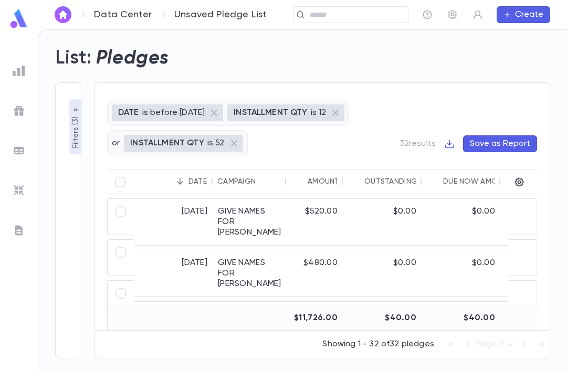
click at [73, 114] on p "Filters ( 3 )" at bounding box center [75, 131] width 10 height 34
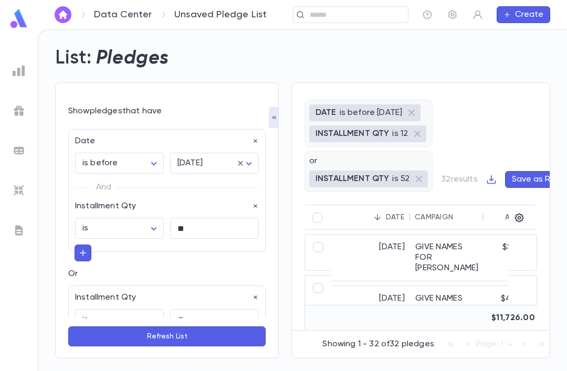
click at [137, 126] on body "Data Center Unsaved Pledge List ​ Create List: Pledges Show pledges that have D…" at bounding box center [283, 200] width 567 height 342
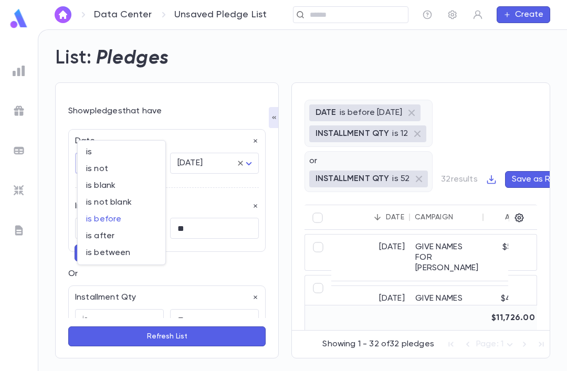
click at [114, 104] on div at bounding box center [283, 185] width 567 height 371
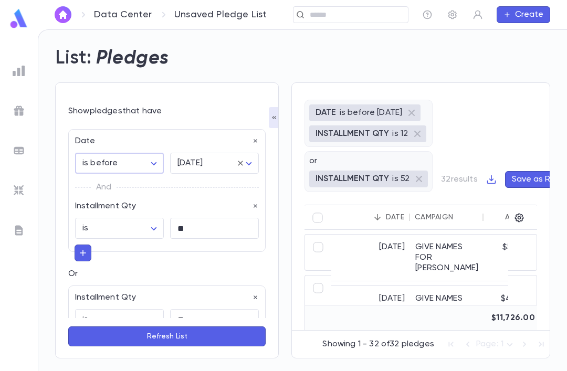
click at [122, 130] on div "Date" at bounding box center [164, 138] width 190 height 17
click at [86, 130] on div "Date" at bounding box center [164, 138] width 190 height 17
click at [79, 130] on div "Date" at bounding box center [164, 138] width 190 height 17
click at [147, 129] on body "Data Center Unsaved Pledge List ​ Create List: Pledges Show pledges that have D…" at bounding box center [283, 200] width 567 height 342
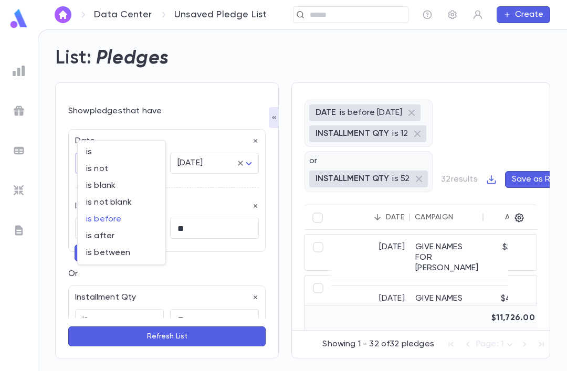
click at [87, 149] on span "is" at bounding box center [121, 152] width 71 height 10
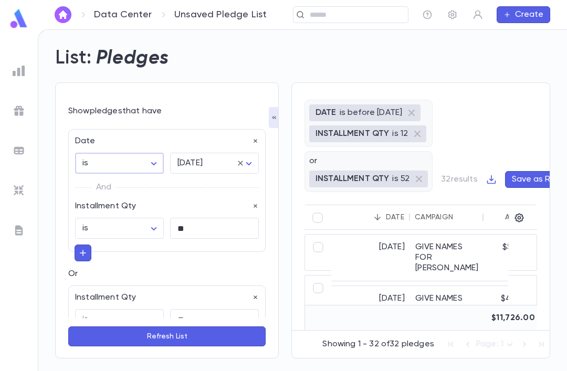
click at [183, 126] on body "Data Center Unsaved Pledge List ​ Create List: Pledges Show pledges that have D…" at bounding box center [283, 200] width 567 height 342
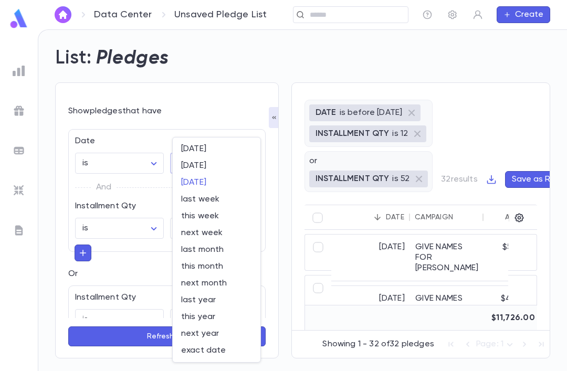
click at [124, 121] on div at bounding box center [283, 185] width 567 height 371
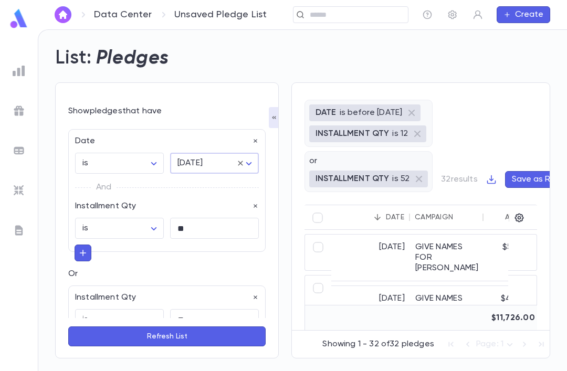
click at [151, 130] on body "Data Center Unsaved Pledge List ​ Create List: Pledges Show pledges that have D…" at bounding box center [283, 200] width 567 height 342
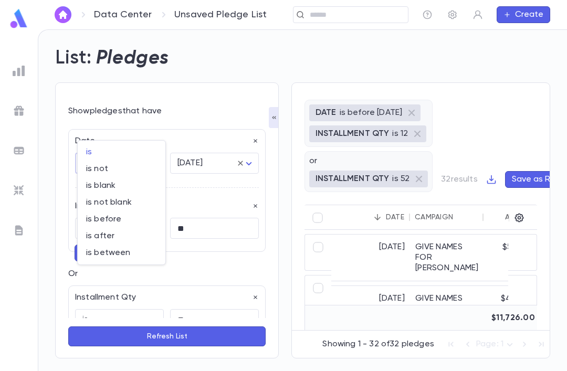
click at [100, 252] on span "is between" at bounding box center [121, 253] width 71 height 10
type input "*******"
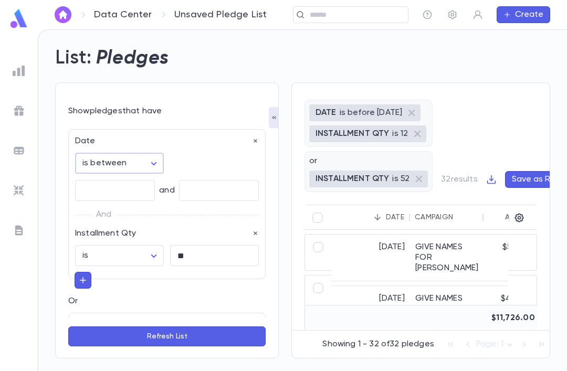
click at [200, 181] on input "Choose date" at bounding box center [219, 191] width 80 height 20
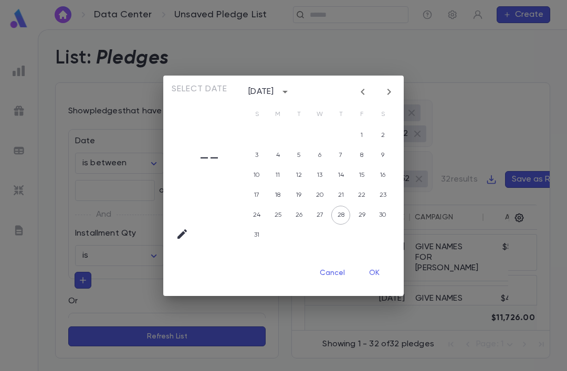
click at [336, 283] on button "Cancel" at bounding box center [332, 273] width 42 height 20
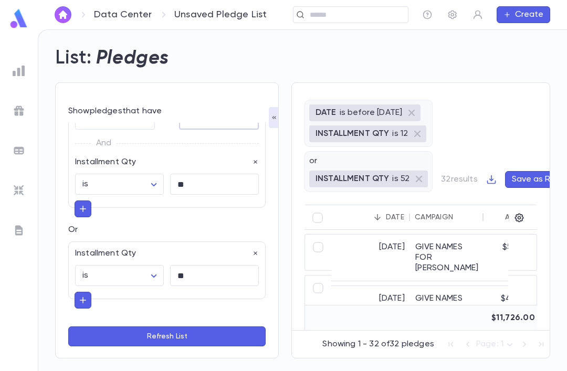
click at [98, 335] on button "Add Group" at bounding box center [102, 343] width 69 height 17
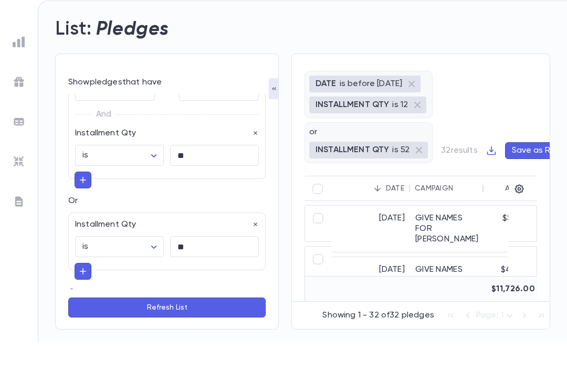
scroll to position [130, 0]
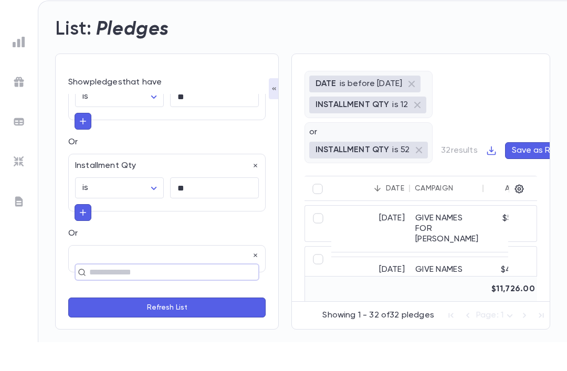
click at [93, 281] on div at bounding box center [167, 284] width 184 height 7
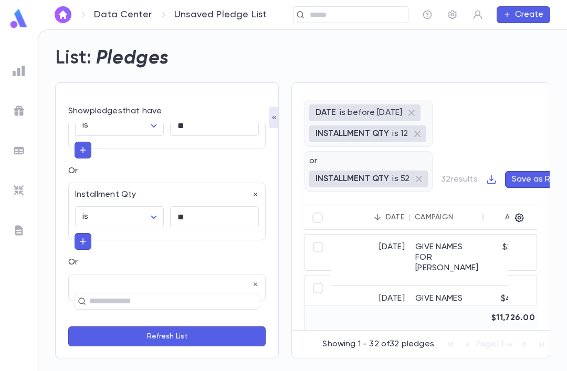
click at [94, 294] on input "text" at bounding box center [162, 301] width 153 height 15
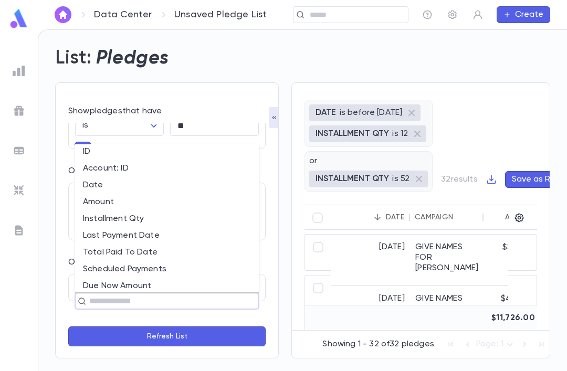
scroll to position [5, 0]
click at [164, 228] on li "Last Payment Date" at bounding box center [167, 236] width 185 height 17
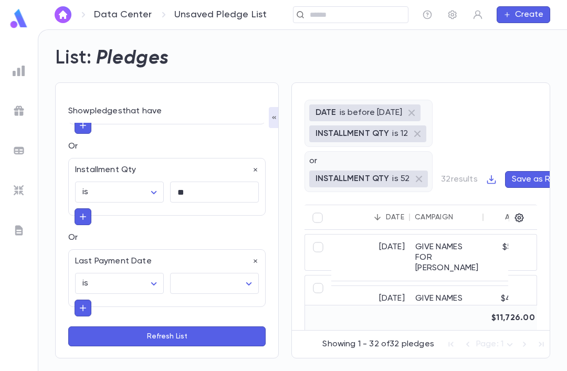
scroll to position [155, 0]
click at [228, 246] on body "Data Center Unsaved Pledge List ​ Create List: Pledges Show pledges that have D…" at bounding box center [283, 200] width 567 height 342
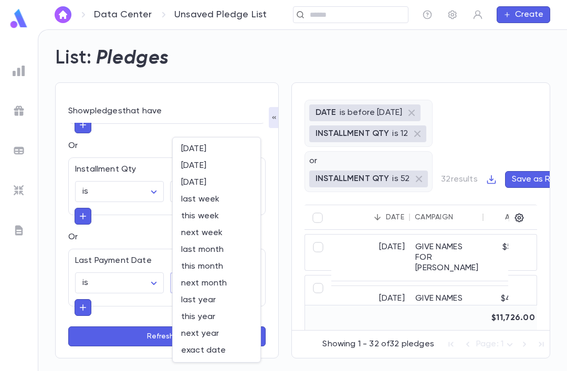
click at [162, 245] on div at bounding box center [283, 185] width 567 height 371
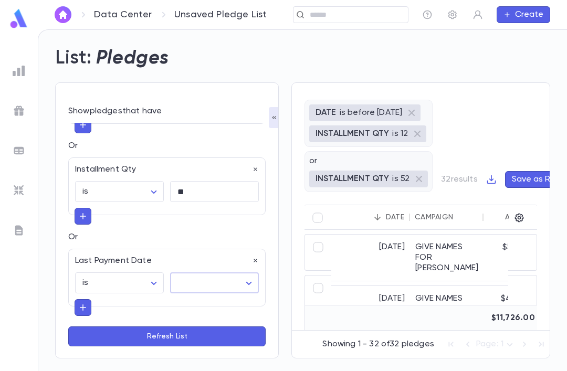
click at [135, 247] on body "Data Center Unsaved Pledge List ​ Create List: Pledges Show pledges that have D…" at bounding box center [283, 200] width 567 height 342
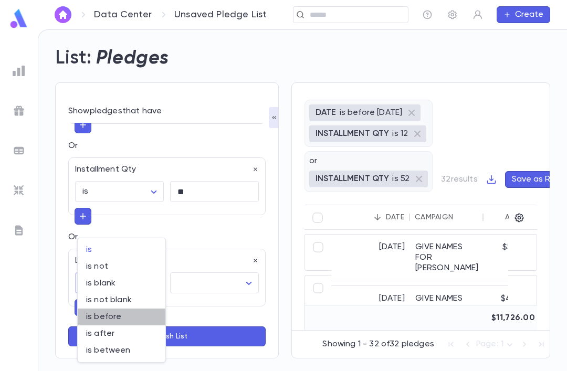
click at [134, 312] on span "is before" at bounding box center [121, 317] width 71 height 10
type input "********"
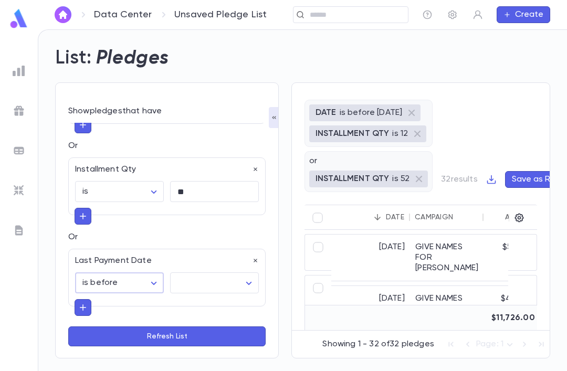
click at [223, 246] on body "Data Center Unsaved Pledge List ​ Create List: Pledges Show pledges that have D…" at bounding box center [283, 200] width 567 height 342
click at [234, 272] on span "today" at bounding box center [216, 272] width 71 height 10
type input "*****"
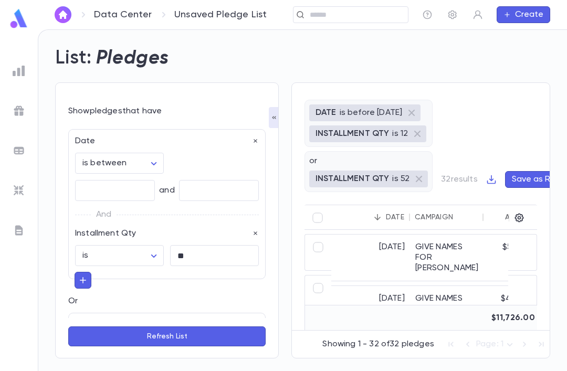
scroll to position [0, 0]
click at [161, 124] on body "Data Center Unsaved Pledge List ​ Create List: Pledges Show pledges that have D…" at bounding box center [283, 200] width 567 height 342
click at [152, 151] on span "is" at bounding box center [121, 152] width 71 height 10
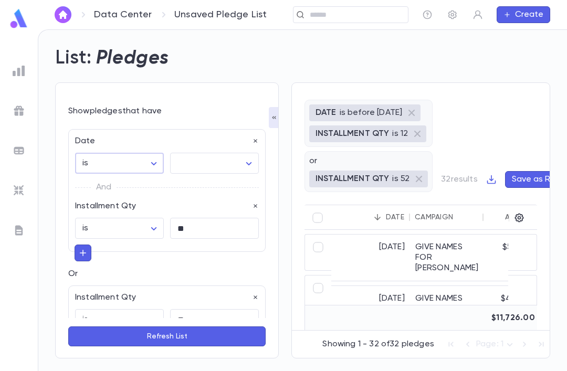
type input "******"
click at [258, 137] on icon "button" at bounding box center [255, 140] width 7 height 7
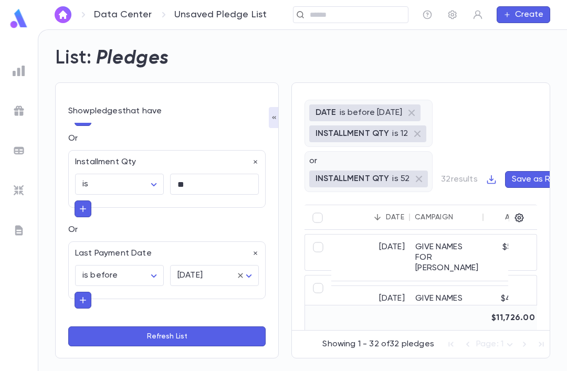
scroll to position [70, 0]
click at [219, 340] on button "Refresh List" at bounding box center [166, 336] width 197 height 20
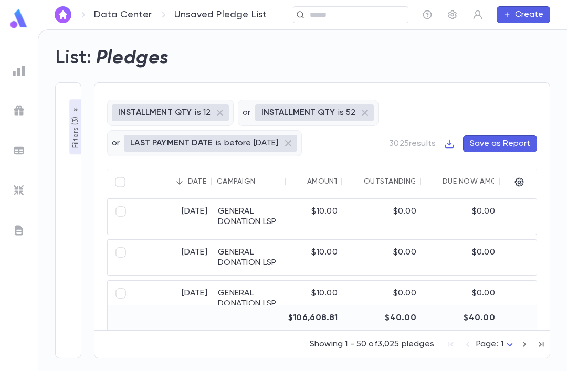
scroll to position [0, 0]
click at [183, 199] on div "[DATE]" at bounding box center [173, 217] width 79 height 36
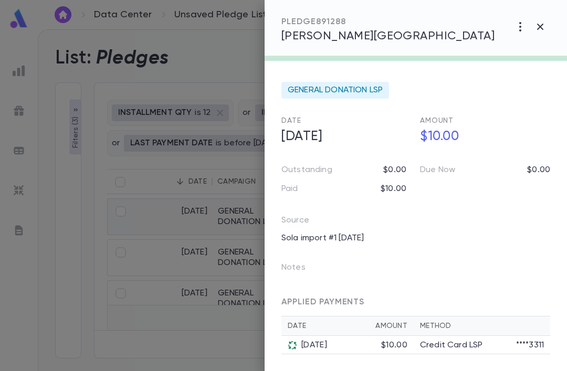
scroll to position [30, 0]
click at [378, 88] on span "GENERAL DONATION LSP" at bounding box center [335, 90] width 95 height 10
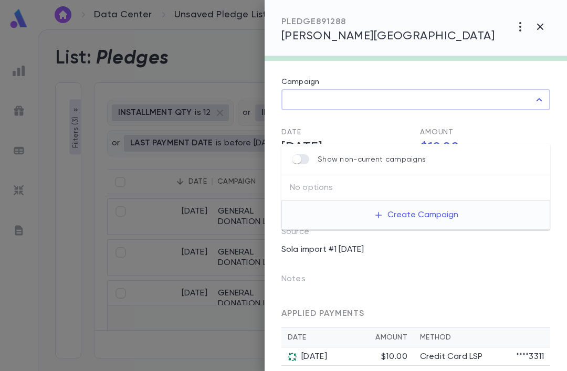
type input "**********"
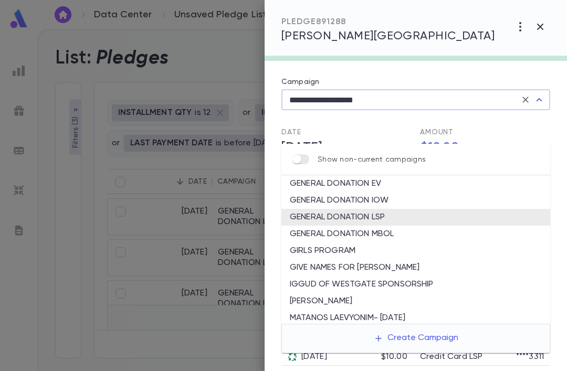
click at [423, 70] on form "**********" at bounding box center [415, 196] width 269 height 340
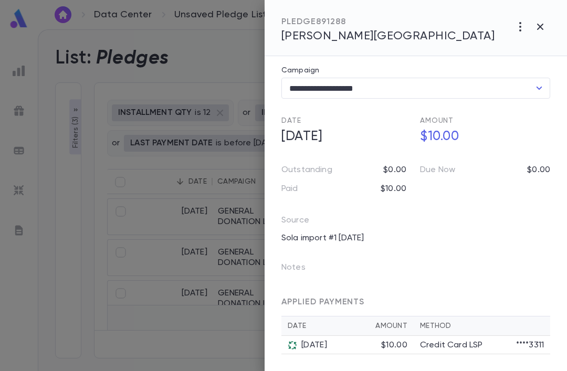
scroll to position [42, 0]
click at [544, 28] on icon "button" at bounding box center [540, 26] width 13 height 13
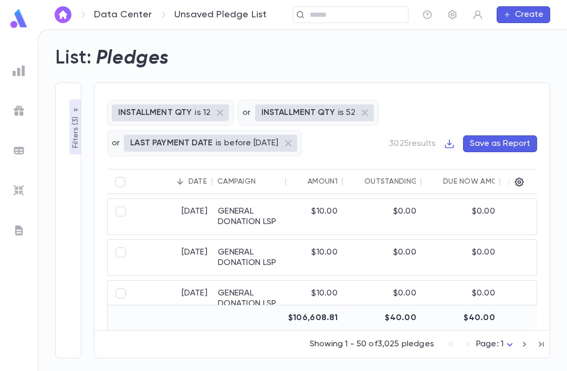
click at [75, 114] on p "Filters ( 3 )" at bounding box center [75, 131] width 10 height 34
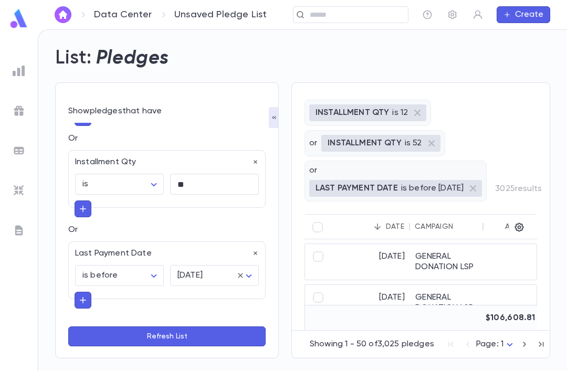
click at [150, 238] on body "Data Center Unsaved Pledge List ​ Create List: Pledges Show pledges that have I…" at bounding box center [283, 200] width 567 height 342
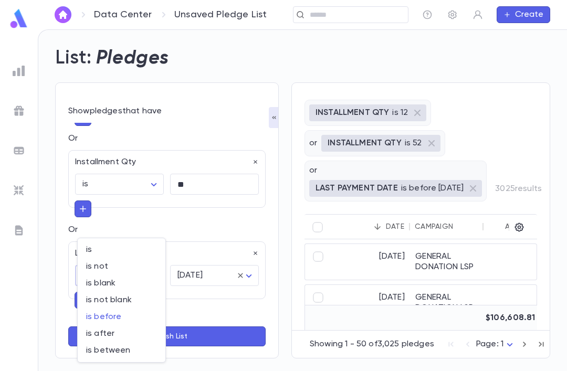
click at [110, 221] on div at bounding box center [283, 185] width 567 height 371
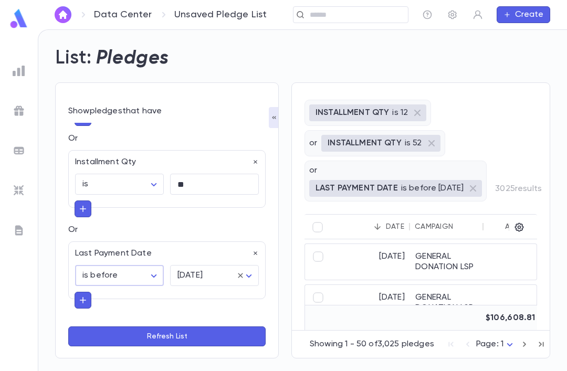
click at [105, 242] on div "Last Payment Date" at bounding box center [164, 250] width 190 height 17
click at [95, 242] on div "Last Payment Date" at bounding box center [164, 250] width 190 height 17
click at [92, 242] on div "Last Payment Date" at bounding box center [164, 250] width 190 height 17
click at [261, 241] on div "Last Payment Date is before ******** ​ today ***** ​" at bounding box center [166, 270] width 197 height 58
click at [255, 242] on div "Last Payment Date" at bounding box center [164, 250] width 190 height 17
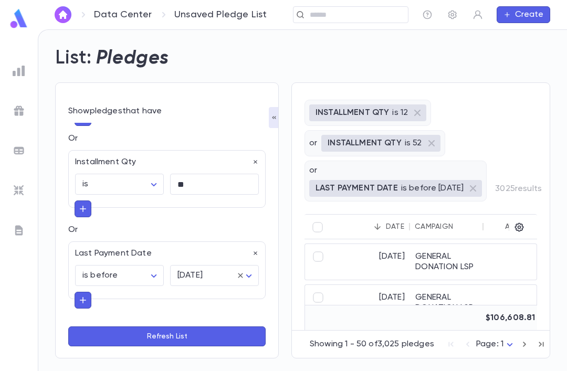
click at [257, 250] on icon "button" at bounding box center [255, 253] width 7 height 7
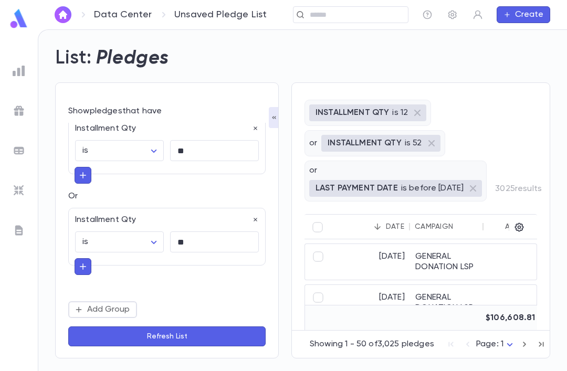
scroll to position [0, 0]
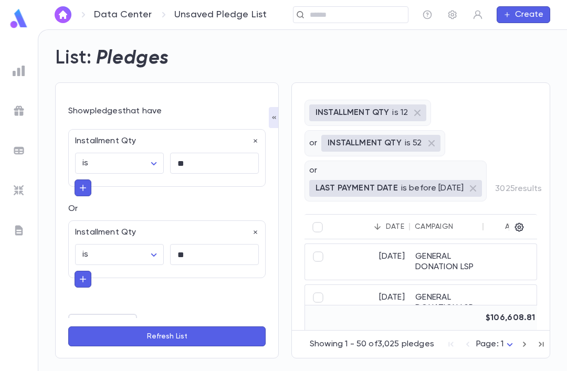
click at [114, 314] on button "Add Group" at bounding box center [102, 322] width 69 height 17
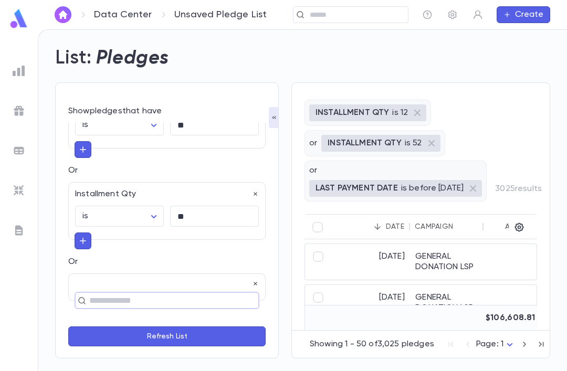
scroll to position [38, 0]
click at [114, 294] on input "text" at bounding box center [162, 301] width 153 height 15
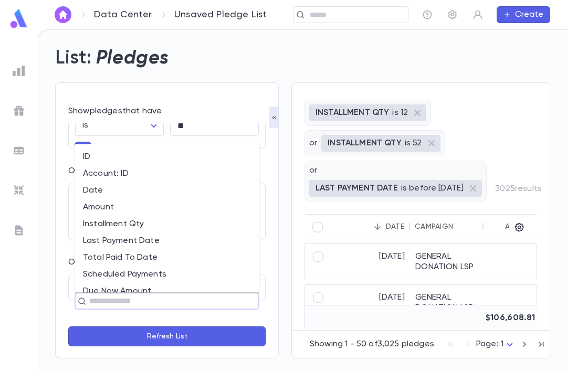
scroll to position [0, 0]
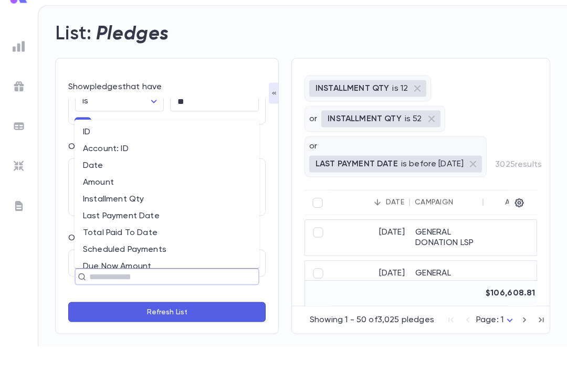
click at [172, 266] on li "Scheduled Payments" at bounding box center [167, 274] width 185 height 17
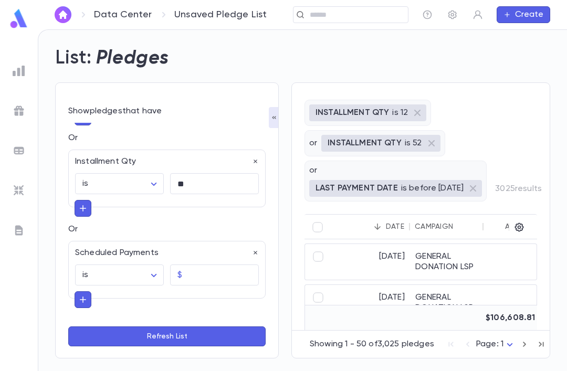
scroll to position [70, 0]
click at [252, 250] on icon "button" at bounding box center [255, 253] width 7 height 7
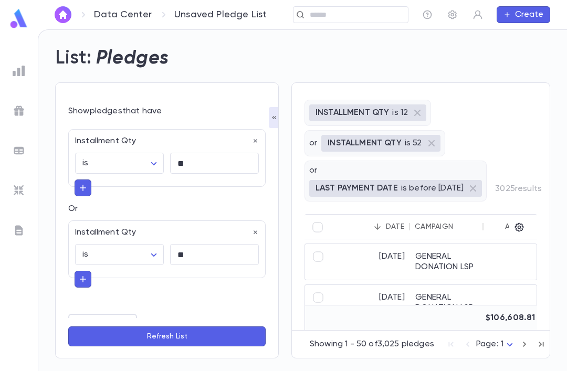
click at [252, 229] on icon "button" at bounding box center [255, 232] width 7 height 7
click at [103, 223] on button "Add Group" at bounding box center [102, 231] width 69 height 17
click at [115, 240] on input "text" at bounding box center [162, 247] width 153 height 15
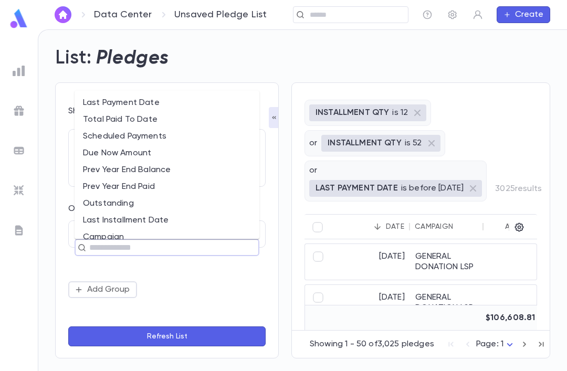
scroll to position [88, 0]
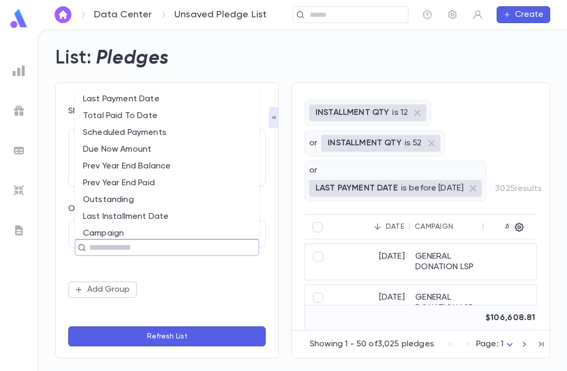
click at [107, 108] on li "Total Paid To Date" at bounding box center [167, 116] width 185 height 17
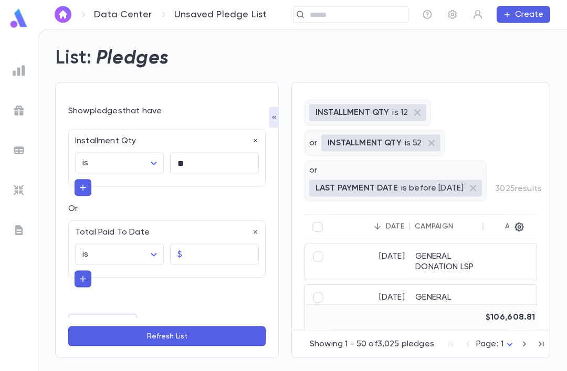
click at [211, 245] on input "text" at bounding box center [222, 255] width 72 height 20
click at [202, 245] on input "text" at bounding box center [222, 255] width 72 height 20
click at [200, 245] on input "text" at bounding box center [222, 255] width 72 height 20
click at [262, 220] on div "Total Paid To Date is ****** ​ $ ​" at bounding box center [166, 249] width 197 height 58
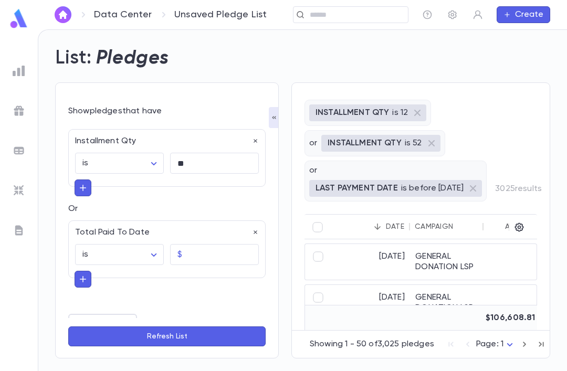
click at [252, 229] on icon "button" at bounding box center [255, 232] width 7 height 7
click at [104, 223] on button "Add Group" at bounding box center [102, 231] width 69 height 17
click at [256, 229] on icon "button" at bounding box center [255, 231] width 4 height 4
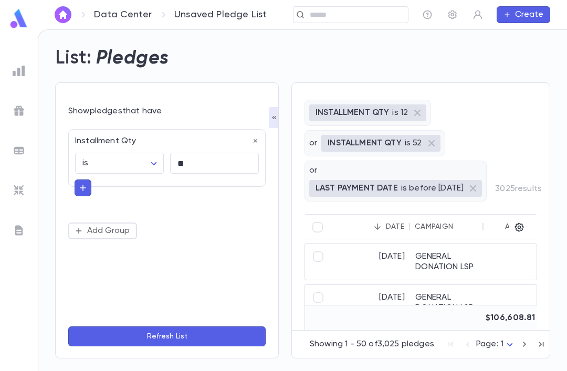
scroll to position [0, 0]
click at [108, 238] on button "Add Group" at bounding box center [102, 231] width 69 height 17
click at [115, 241] on input "text" at bounding box center [162, 247] width 153 height 15
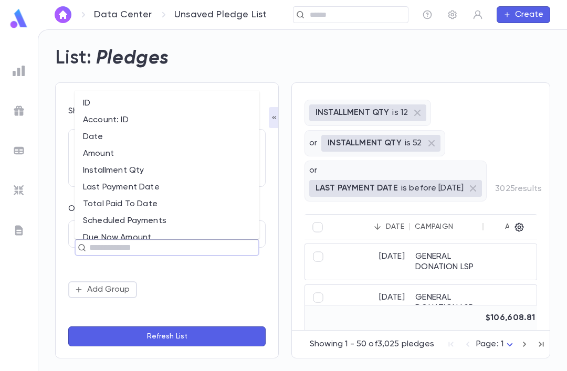
click at [102, 162] on li "Installment Qty" at bounding box center [167, 170] width 185 height 17
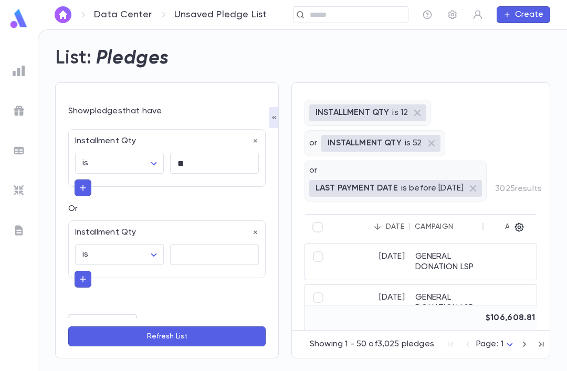
click at [177, 254] on input "text" at bounding box center [214, 255] width 89 height 20
type input "**"
click at [104, 320] on button "Add Group" at bounding box center [102, 322] width 69 height 17
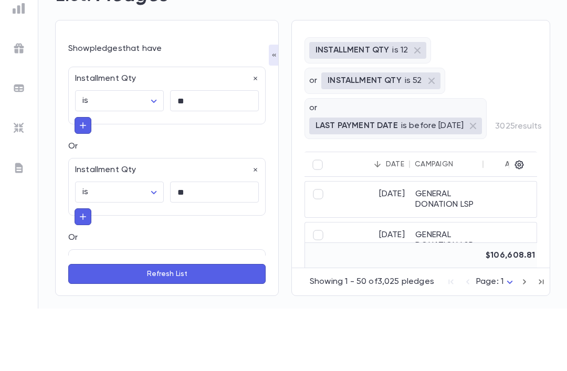
click at [94, 332] on input "text" at bounding box center [162, 339] width 153 height 15
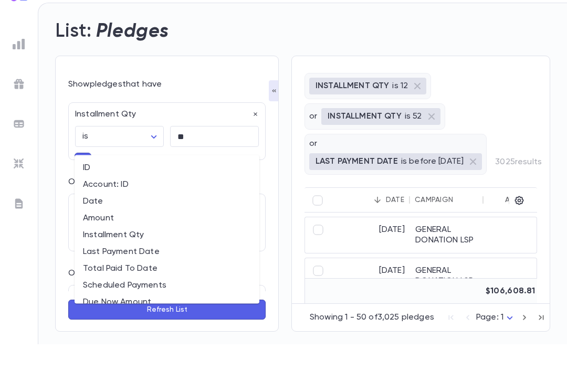
click at [92, 340] on button "Refresh List" at bounding box center [166, 336] width 197 height 20
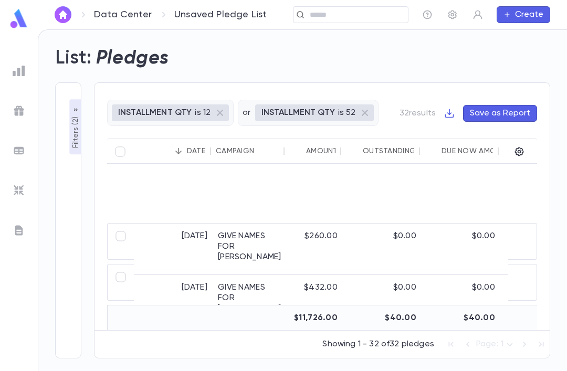
scroll to position [288, 0]
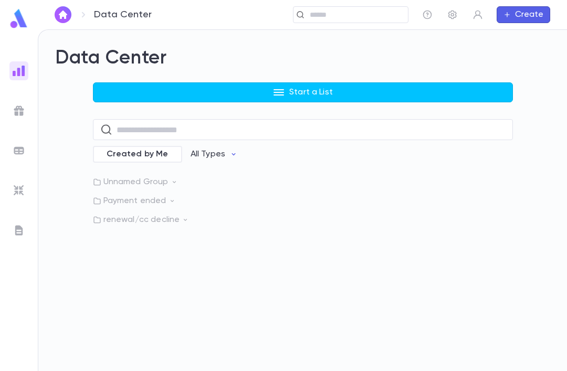
click at [124, 223] on p "renewal/cc decline" at bounding box center [303, 220] width 420 height 10
click at [123, 215] on p "renewal/cc decline" at bounding box center [303, 220] width 420 height 10
click at [121, 217] on p "renewal/cc decline" at bounding box center [303, 220] width 420 height 10
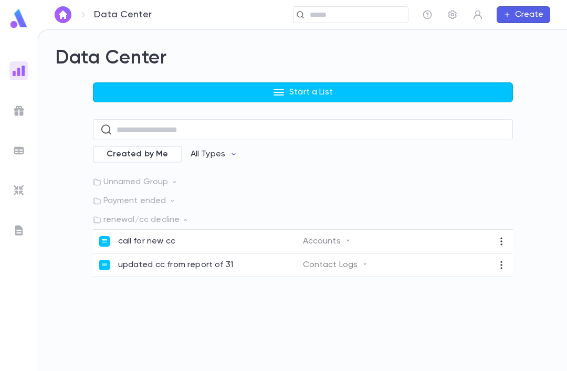
click at [134, 241] on p "call for new cc" at bounding box center [146, 241] width 57 height 10
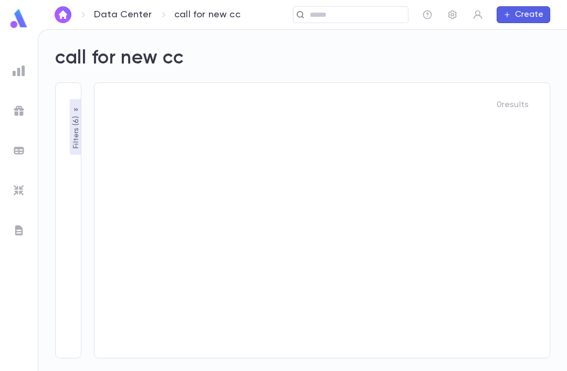
type input "********"
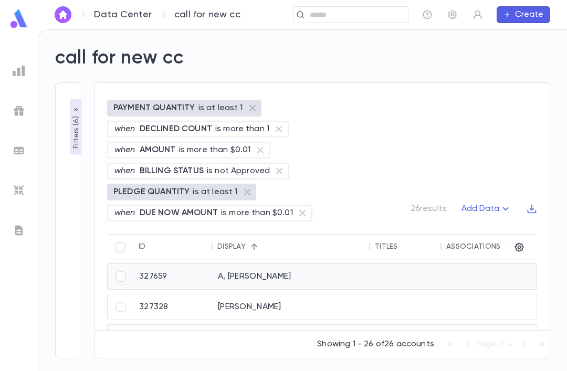
click at [178, 264] on div "327659" at bounding box center [173, 276] width 79 height 25
click at [288, 294] on div "[PERSON_NAME]" at bounding box center [291, 306] width 157 height 25
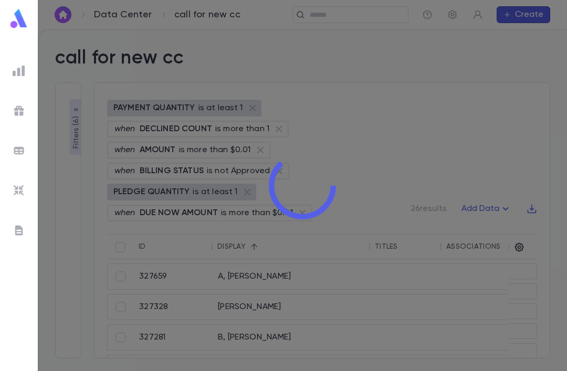
type input "********"
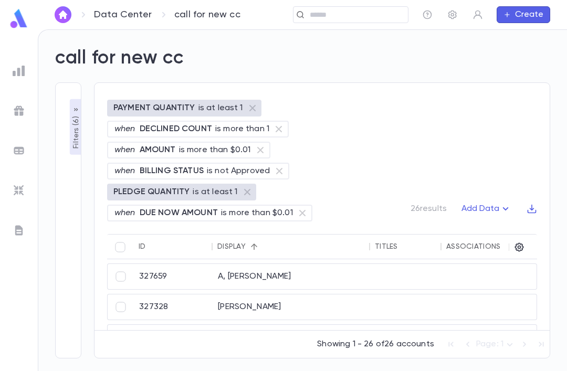
click at [370, 294] on div at bounding box center [405, 306] width 71 height 25
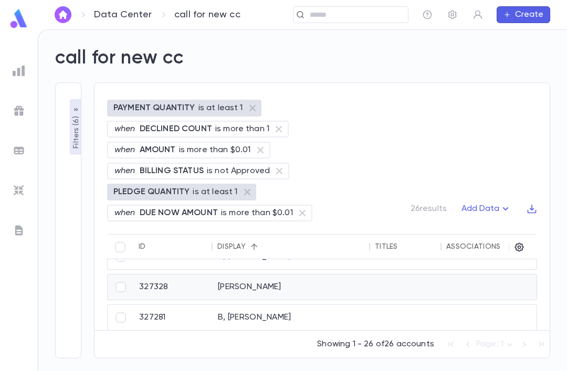
scroll to position [20, 0]
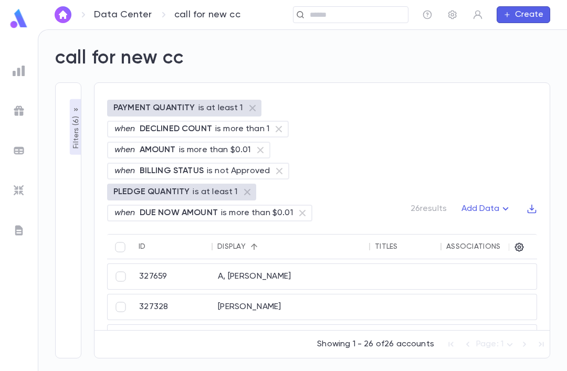
click at [479, 294] on div at bounding box center [487, 306] width 93 height 25
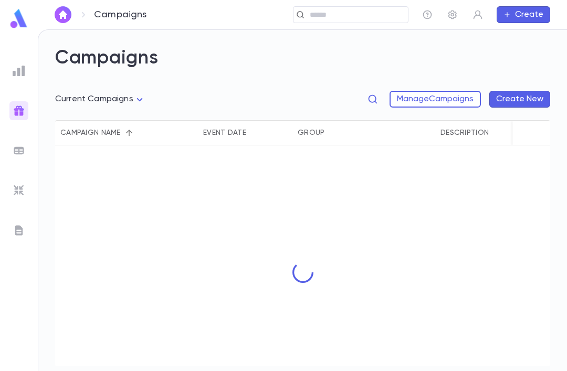
scroll to position [34, 0]
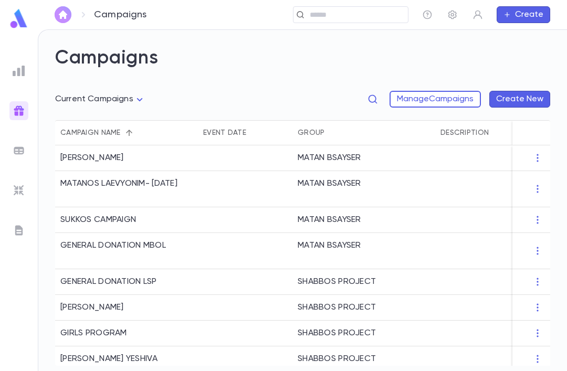
click at [58, 19] on button "button" at bounding box center [63, 14] width 17 height 17
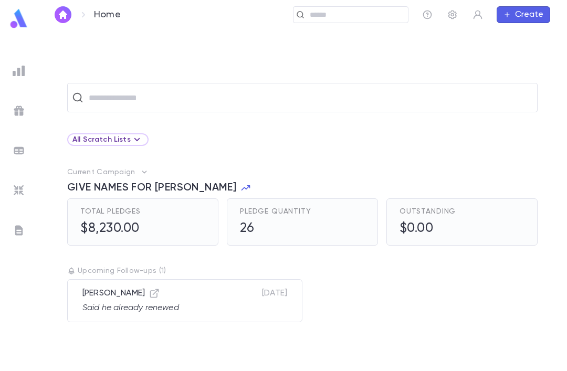
click at [281, 288] on p "Tomorrow" at bounding box center [274, 300] width 25 height 25
click at [160, 288] on icon "button" at bounding box center [154, 293] width 10 height 10
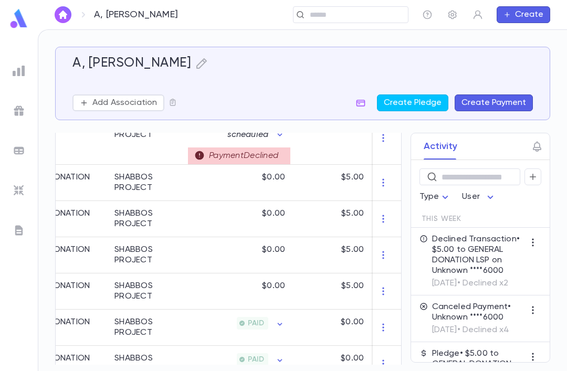
scroll to position [0, 197]
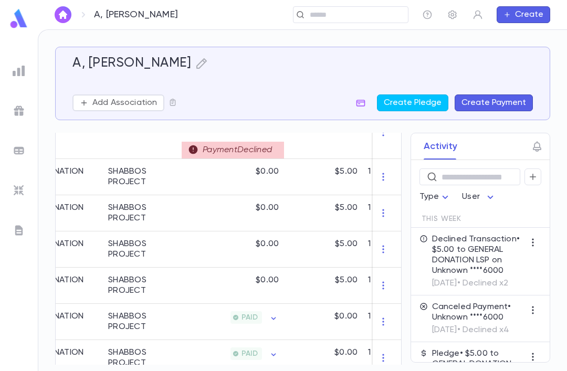
click at [124, 217] on div "SHABBOS PROJECT" at bounding box center [142, 213] width 68 height 21
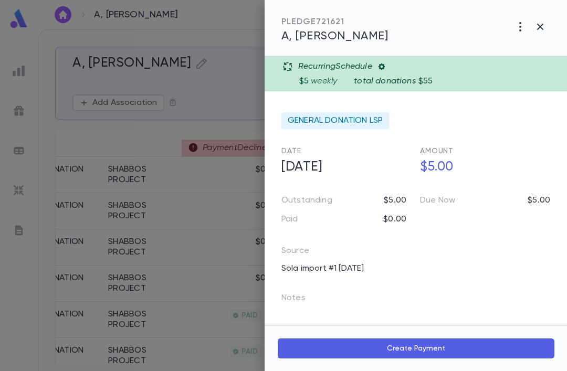
click at [155, 227] on div at bounding box center [283, 185] width 567 height 371
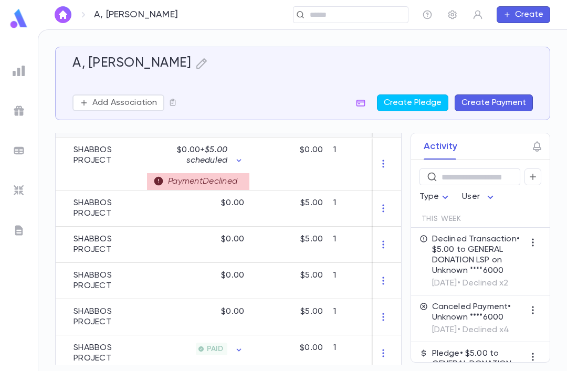
scroll to position [314, 0]
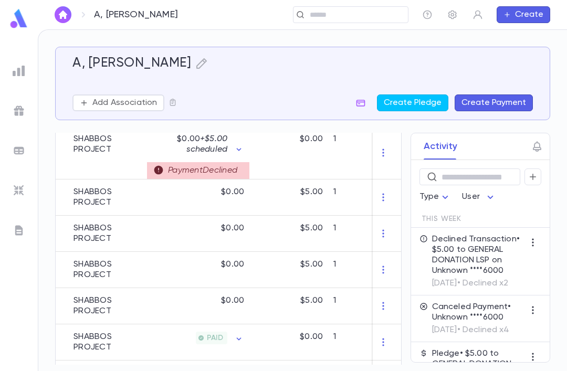
click at [175, 303] on div "$0.00" at bounding box center [198, 306] width 102 height 36
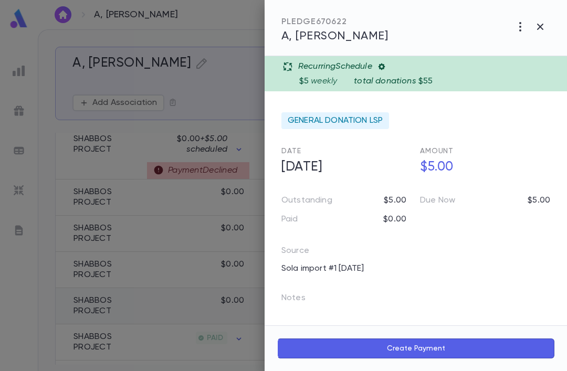
click at [177, 280] on div at bounding box center [283, 185] width 567 height 371
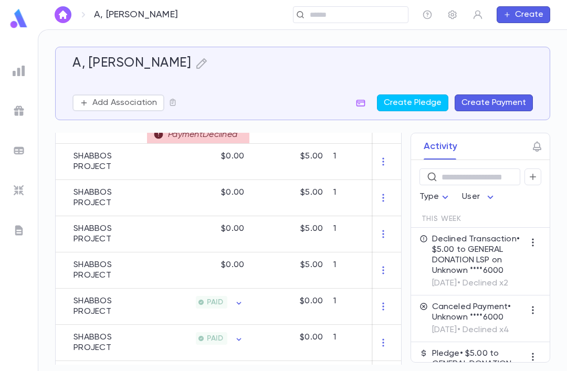
scroll to position [350, 0]
click at [382, 273] on icon "button" at bounding box center [383, 269] width 10 height 10
click at [349, 271] on div at bounding box center [283, 185] width 567 height 371
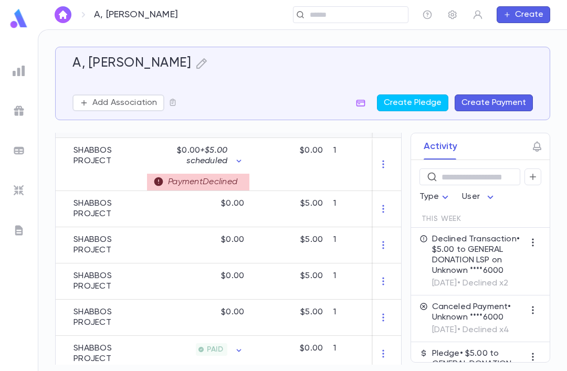
scroll to position [302, 0]
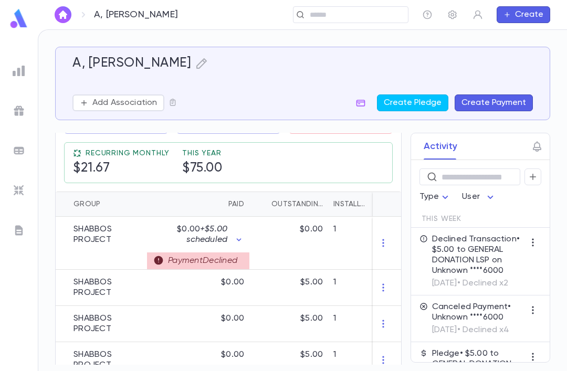
click at [165, 270] on div "$0.00" at bounding box center [198, 288] width 102 height 36
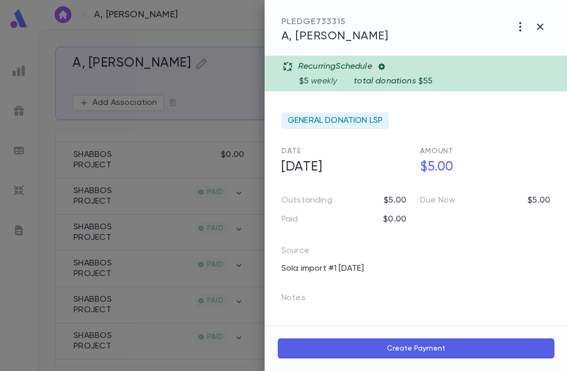
click at [172, 211] on div at bounding box center [283, 185] width 567 height 371
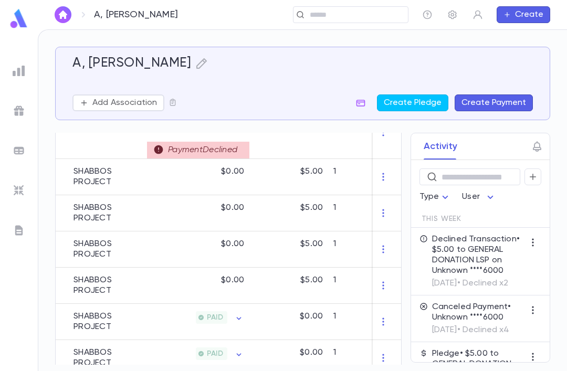
scroll to position [330, 0]
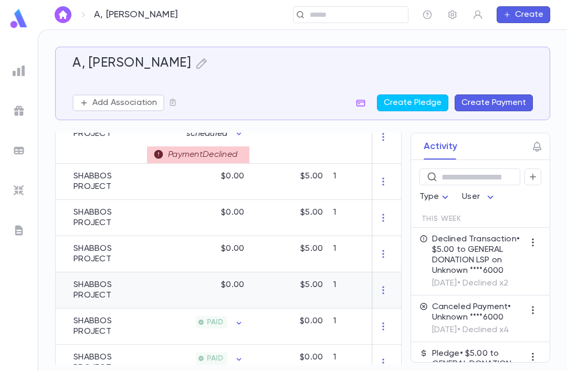
click at [162, 291] on div "$0.00" at bounding box center [198, 290] width 102 height 36
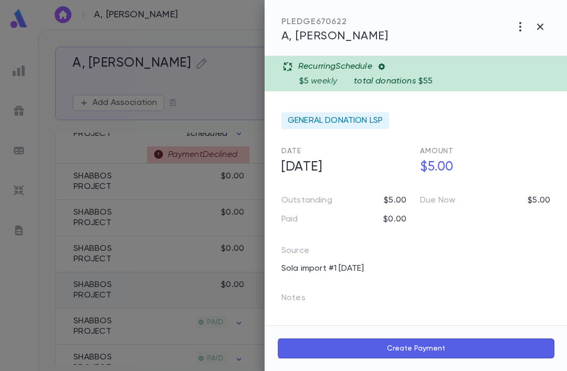
click at [361, 350] on button "Create Payment" at bounding box center [415, 348] width 277 height 20
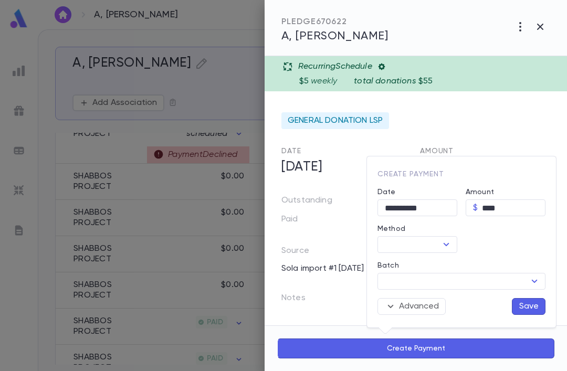
click at [401, 251] on input "Method" at bounding box center [408, 244] width 56 height 15
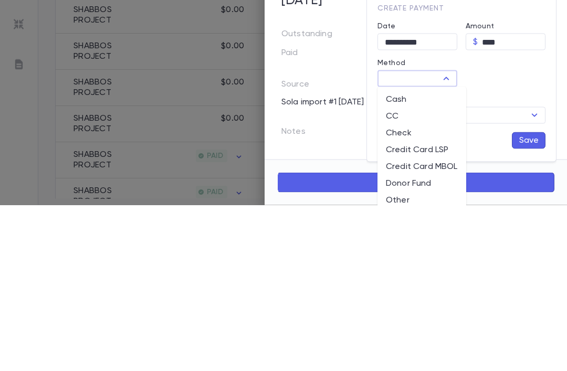
click at [348, 147] on div at bounding box center [283, 185] width 567 height 371
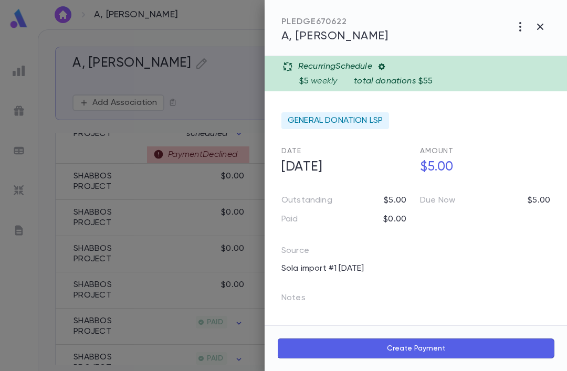
click at [537, 33] on icon "button" at bounding box center [540, 26] width 13 height 13
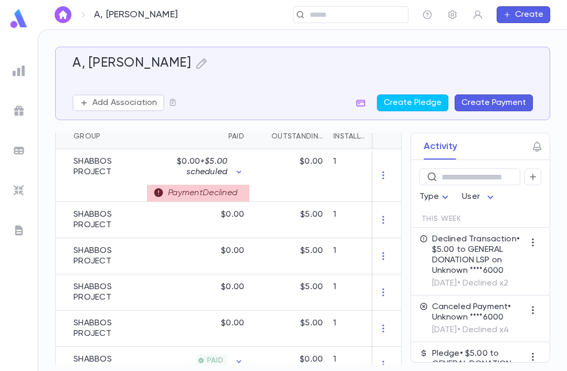
scroll to position [290, 0]
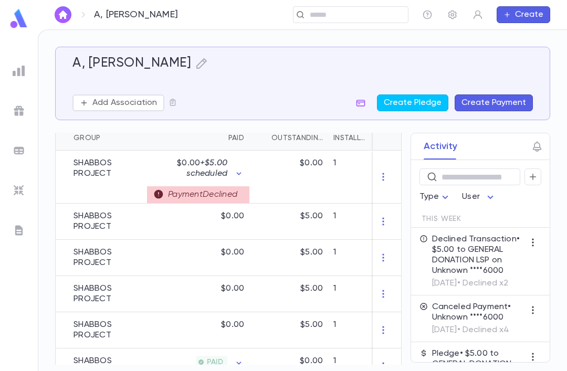
click at [187, 158] on p "$0.00 + $5.00 scheduled" at bounding box center [189, 168] width 75 height 21
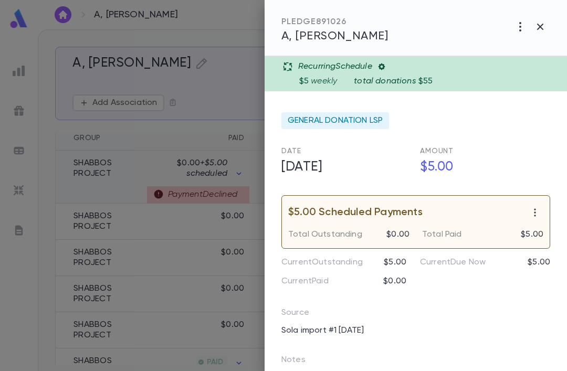
scroll to position [0, 0]
click at [225, 230] on div at bounding box center [283, 185] width 567 height 371
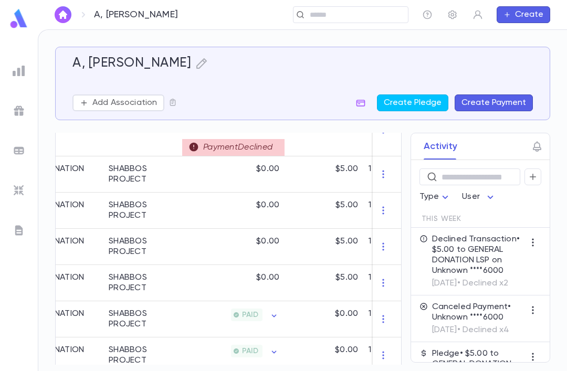
scroll to position [338, 0]
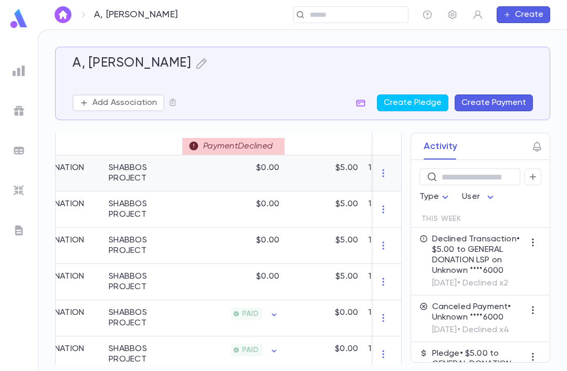
click at [312, 155] on div "$5.00" at bounding box center [323, 173] width 79 height 36
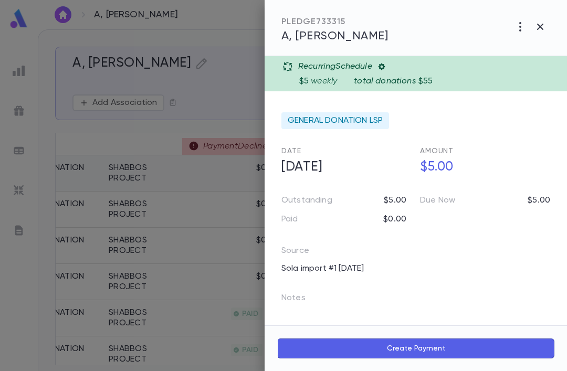
scroll to position [0, 0]
click at [237, 44] on div at bounding box center [283, 185] width 567 height 371
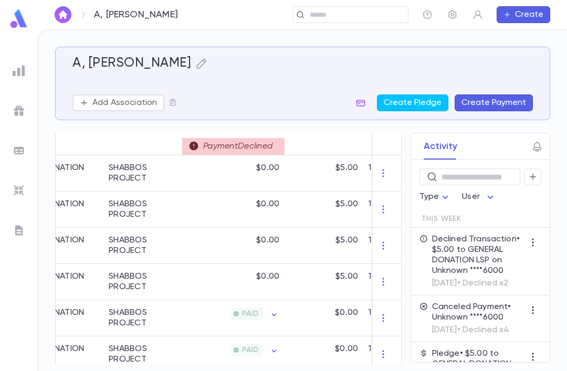
click at [355, 155] on div "$5.00" at bounding box center [323, 173] width 79 height 36
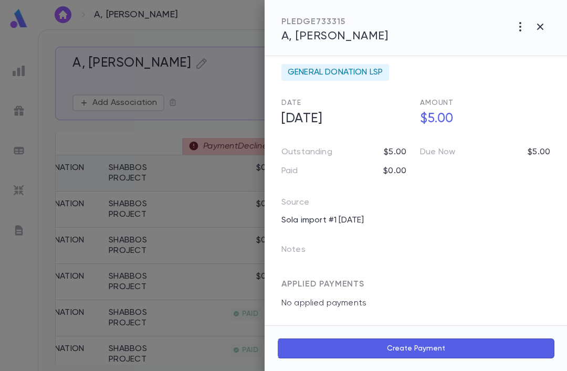
scroll to position [49, 0]
click at [237, 183] on div at bounding box center [283, 185] width 567 height 371
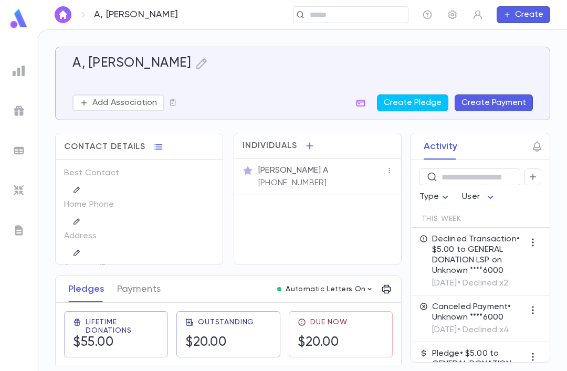
scroll to position [0, 0]
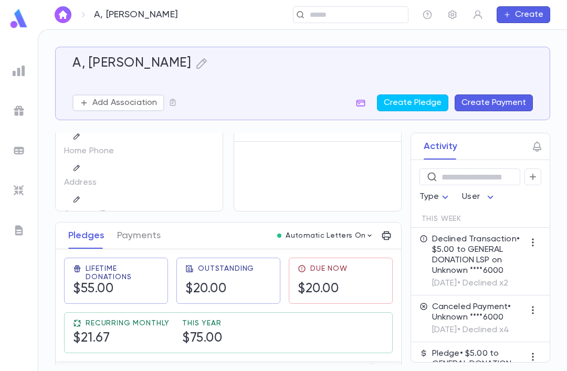
click at [157, 179] on div "Address" at bounding box center [139, 189] width 150 height 31
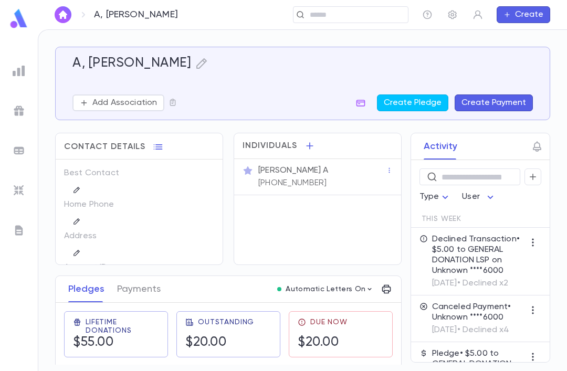
click at [173, 147] on div "Contact Details" at bounding box center [139, 144] width 167 height 22
click at [161, 145] on button "button" at bounding box center [158, 147] width 17 height 17
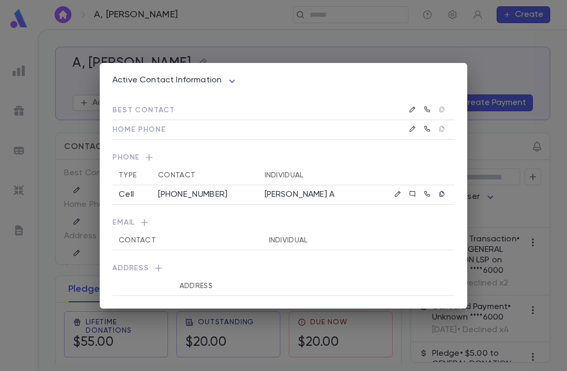
click at [69, 151] on div "Active Contact Information **** Best Contact Home Phone Phone Type Contact Indi…" at bounding box center [283, 185] width 567 height 371
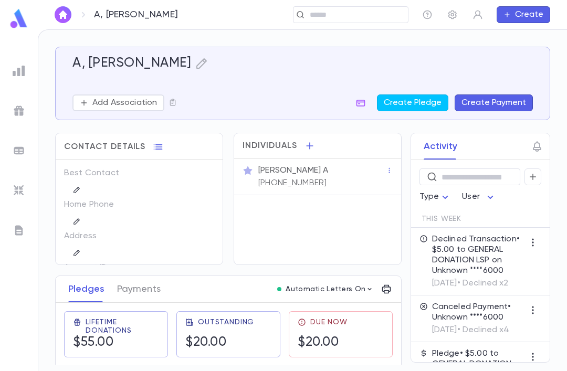
click at [534, 147] on icon "button" at bounding box center [537, 146] width 8 height 10
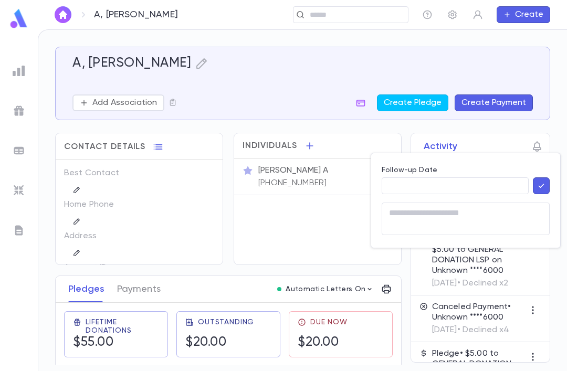
click at [422, 181] on input "Follow-up Date" at bounding box center [455, 186] width 147 height 16
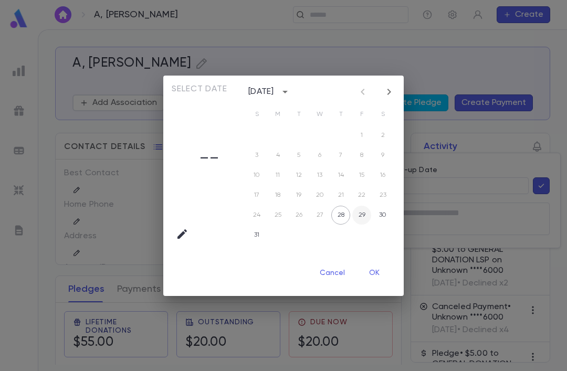
click at [361, 214] on button "29" at bounding box center [361, 215] width 19 height 19
type input "**********"
click at [383, 279] on button "OK" at bounding box center [374, 273] width 34 height 20
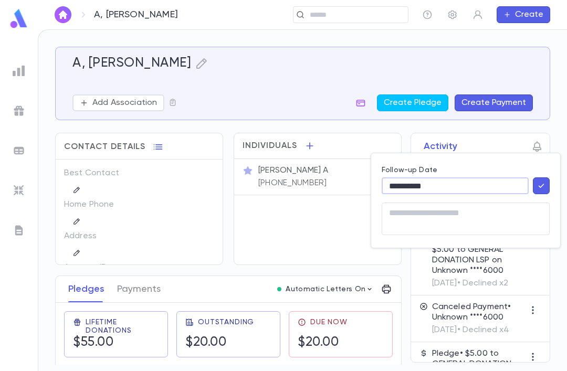
click at [331, 253] on div at bounding box center [283, 185] width 567 height 371
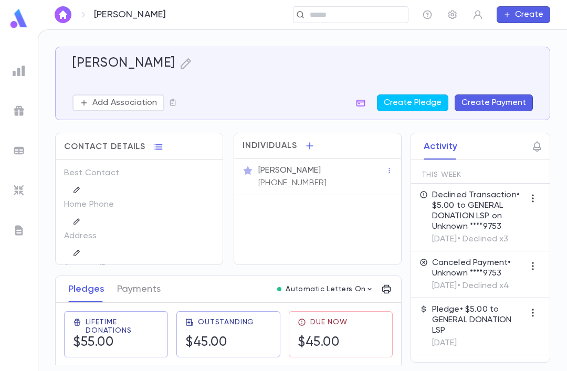
click at [131, 290] on button "Payments" at bounding box center [139, 289] width 44 height 26
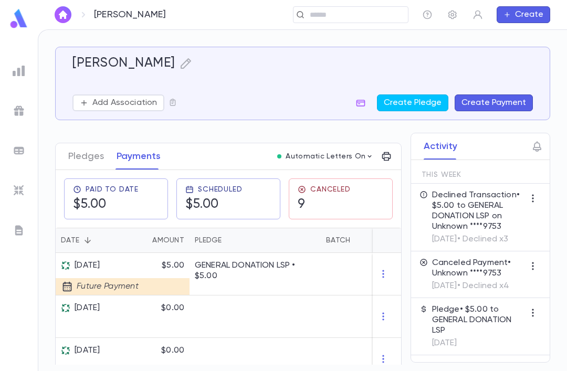
scroll to position [131, 0]
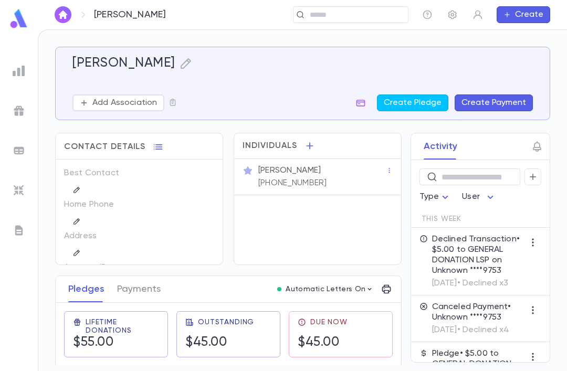
click at [537, 142] on icon "button" at bounding box center [537, 146] width 8 height 10
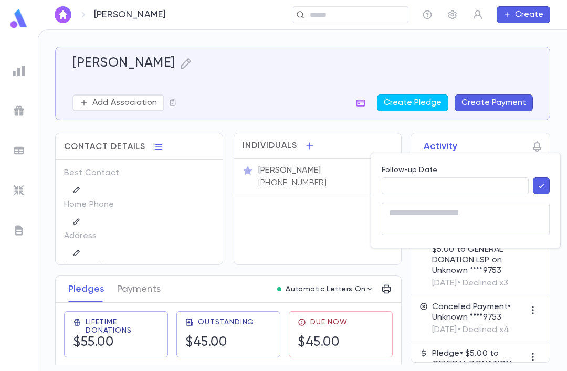
click at [484, 185] on input "Follow-up Date" at bounding box center [455, 186] width 147 height 16
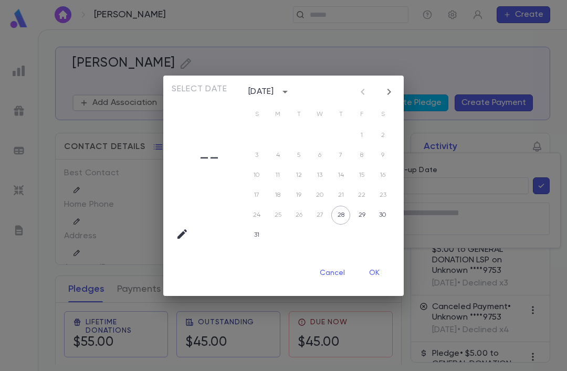
click at [325, 267] on button "Cancel" at bounding box center [332, 273] width 42 height 20
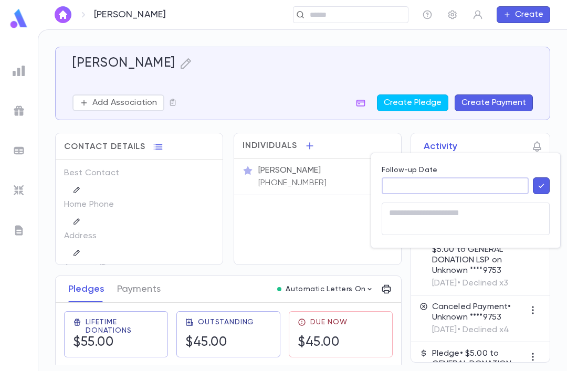
click at [492, 217] on textarea at bounding box center [465, 219] width 153 height 33
type textarea "*"
type textarea "**********"
click at [548, 178] on button "button" at bounding box center [541, 185] width 17 height 17
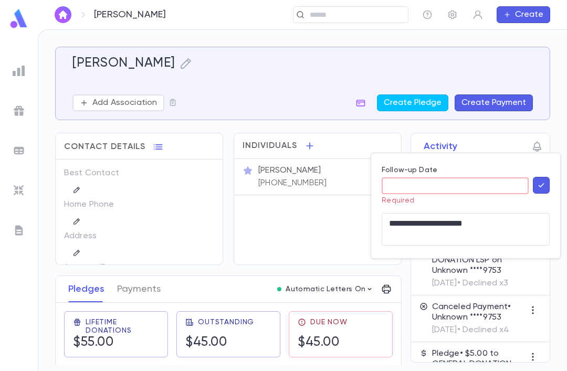
click at [478, 181] on input "Follow-up Date" at bounding box center [455, 186] width 147 height 16
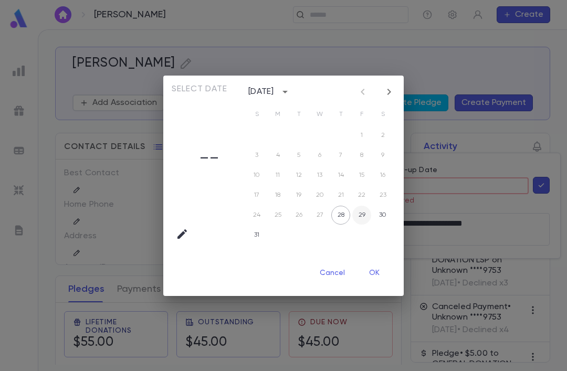
click at [369, 217] on button "29" at bounding box center [361, 215] width 19 height 19
type input "**********"
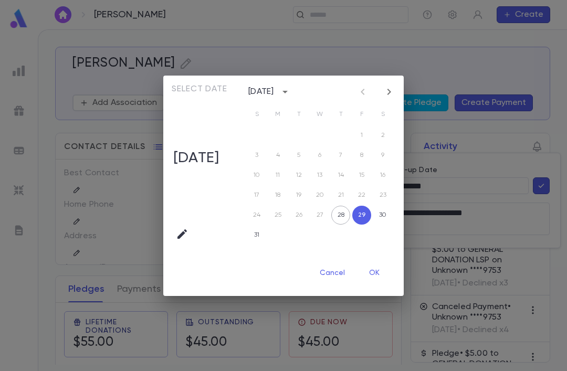
click at [380, 283] on button "OK" at bounding box center [374, 273] width 34 height 20
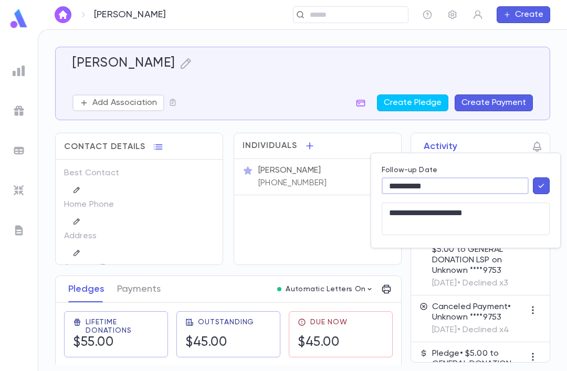
click at [545, 183] on icon "button" at bounding box center [540, 186] width 9 height 10
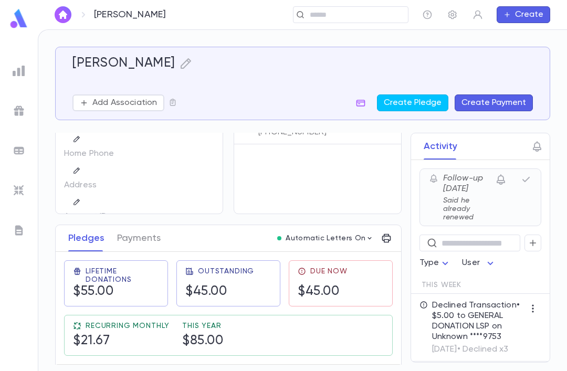
scroll to position [54, 0]
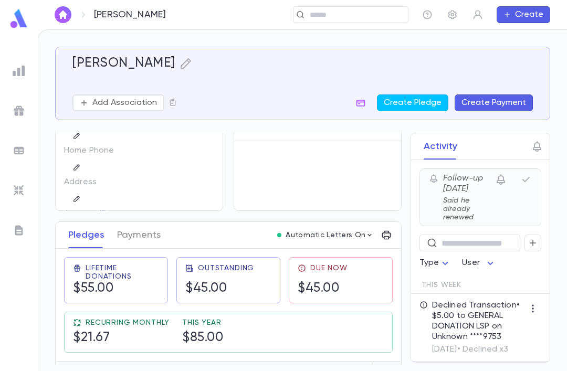
click at [114, 172] on div at bounding box center [139, 166] width 150 height 15
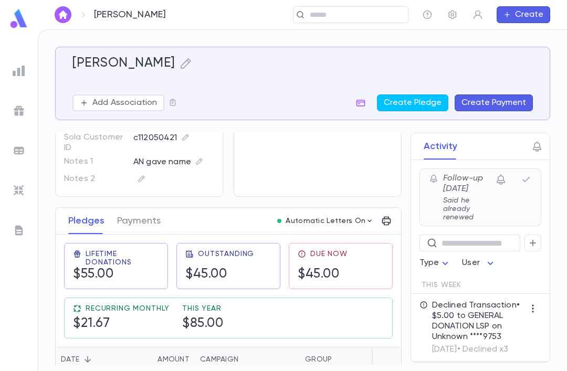
scroll to position [111, 0]
click at [167, 160] on div "AN gave name" at bounding box center [168, 162] width 70 height 13
click at [129, 151] on div at bounding box center [283, 185] width 567 height 371
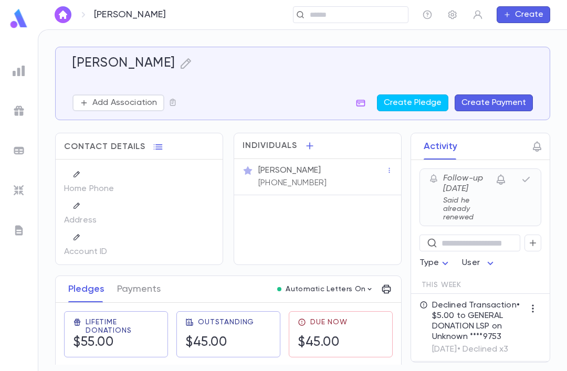
scroll to position [0, 0]
click at [159, 147] on icon "button" at bounding box center [158, 147] width 10 height 10
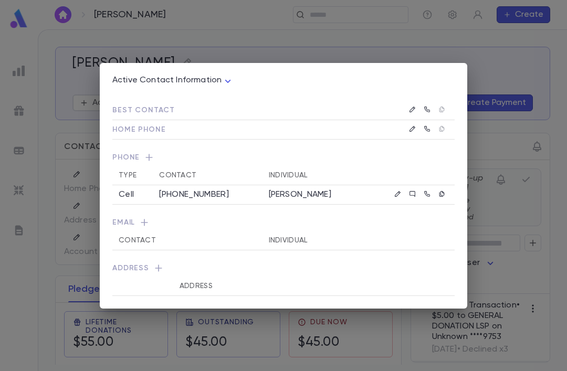
click at [191, 296] on div "Active Contact Information **** Best Contact Home Phone Phone Type Contact Indi…" at bounding box center [283, 186] width 367 height 246
click at [196, 290] on th "Address" at bounding box center [283, 286] width 220 height 19
click at [199, 291] on th "Address" at bounding box center [283, 286] width 220 height 19
click at [412, 46] on div "Active Contact Information **** Best Contact Home Phone Phone Type Contact Indi…" at bounding box center [283, 185] width 567 height 371
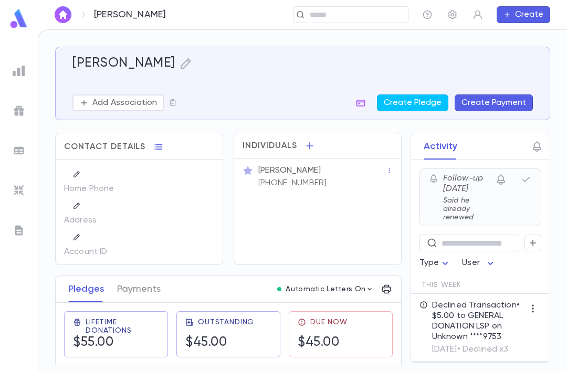
click at [154, 147] on icon "button" at bounding box center [158, 147] width 10 height 10
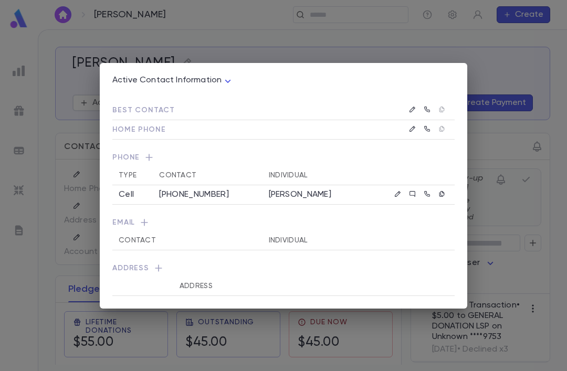
click at [472, 56] on div "Active Contact Information **** Best Contact Home Phone Phone Type Contact Indi…" at bounding box center [283, 185] width 567 height 371
